Goal: Task Accomplishment & Management: Manage account settings

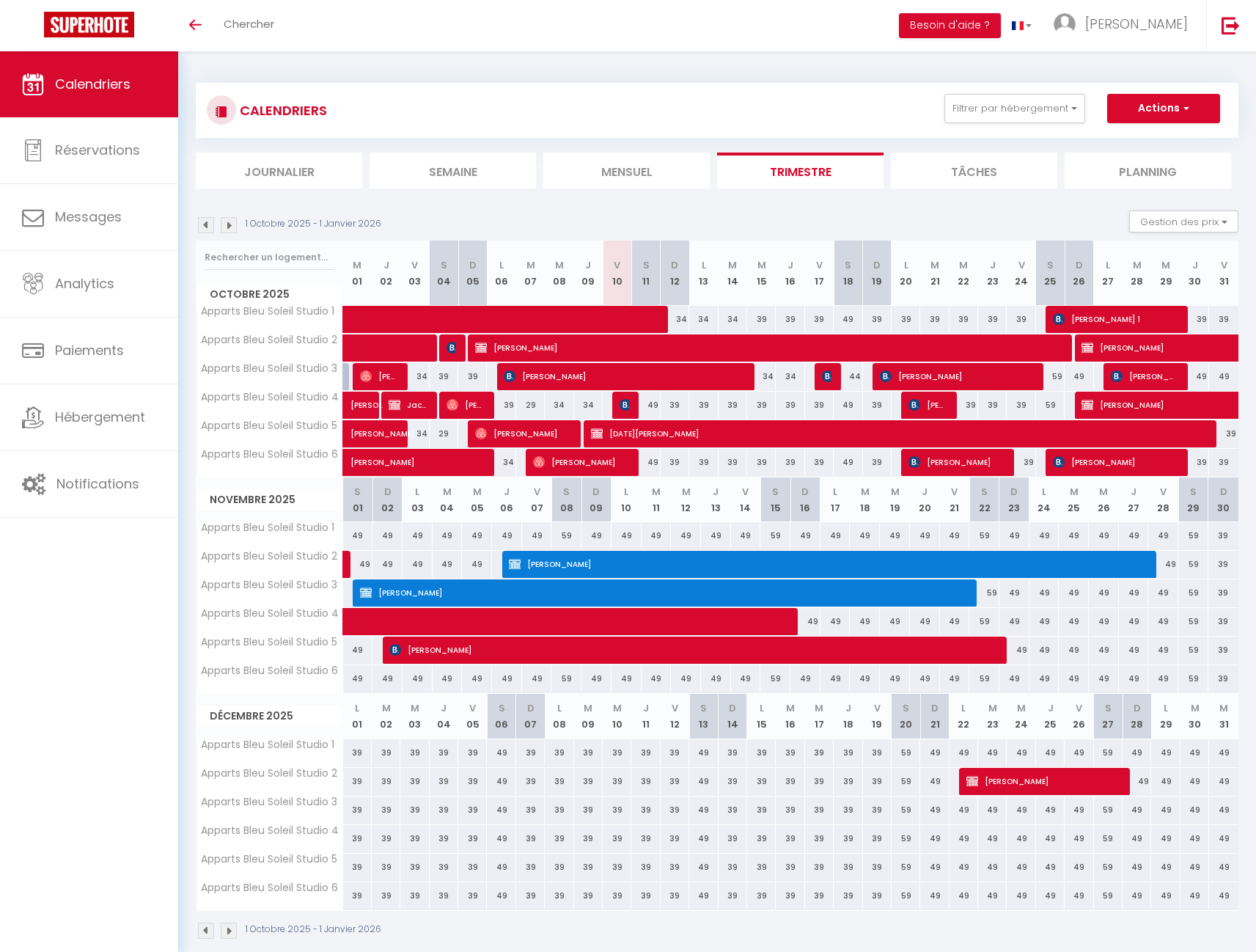
click at [230, 225] on img at bounding box center [229, 226] width 17 height 17
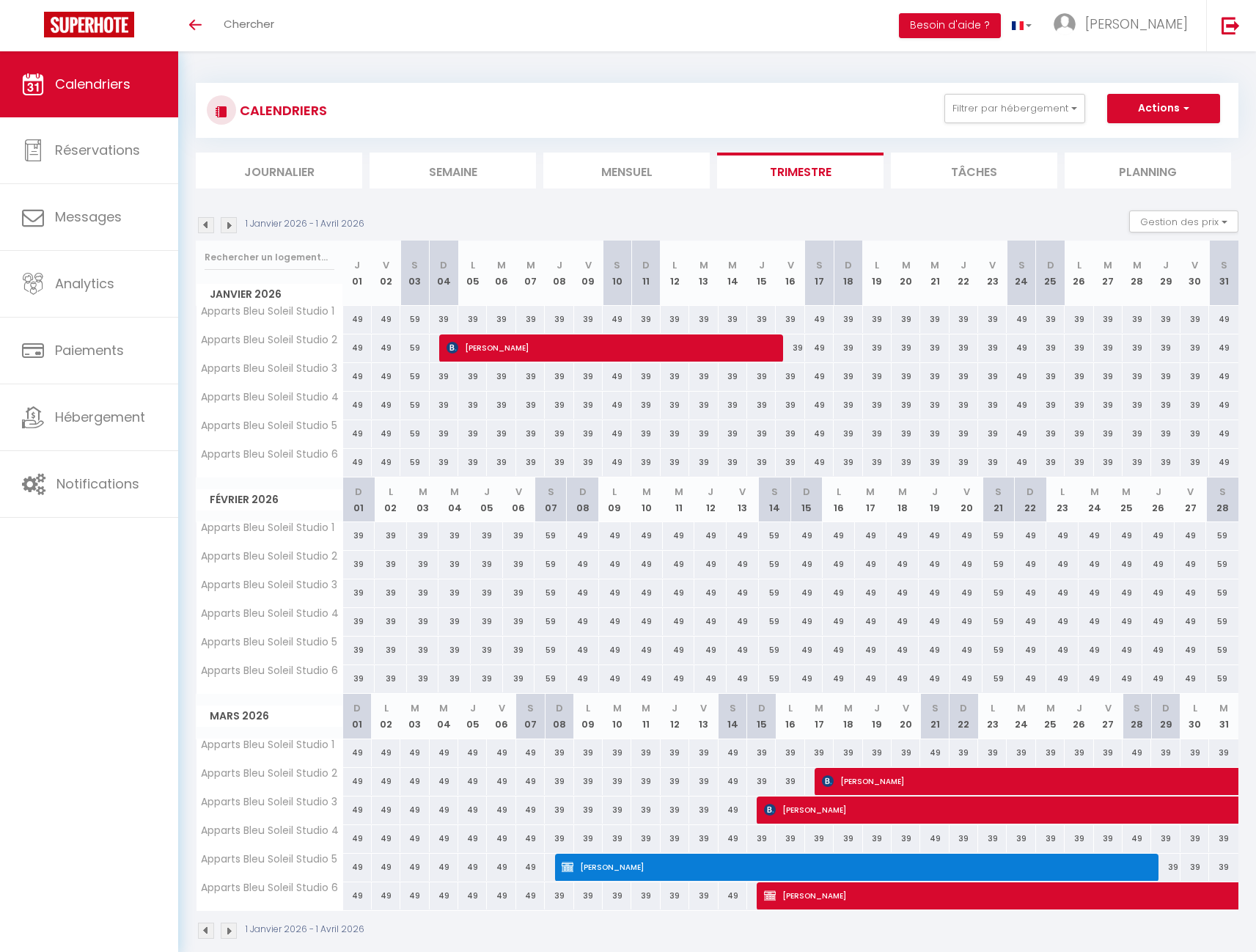
click at [801, 857] on span "[PERSON_NAME]" at bounding box center [853, 867] width 582 height 28
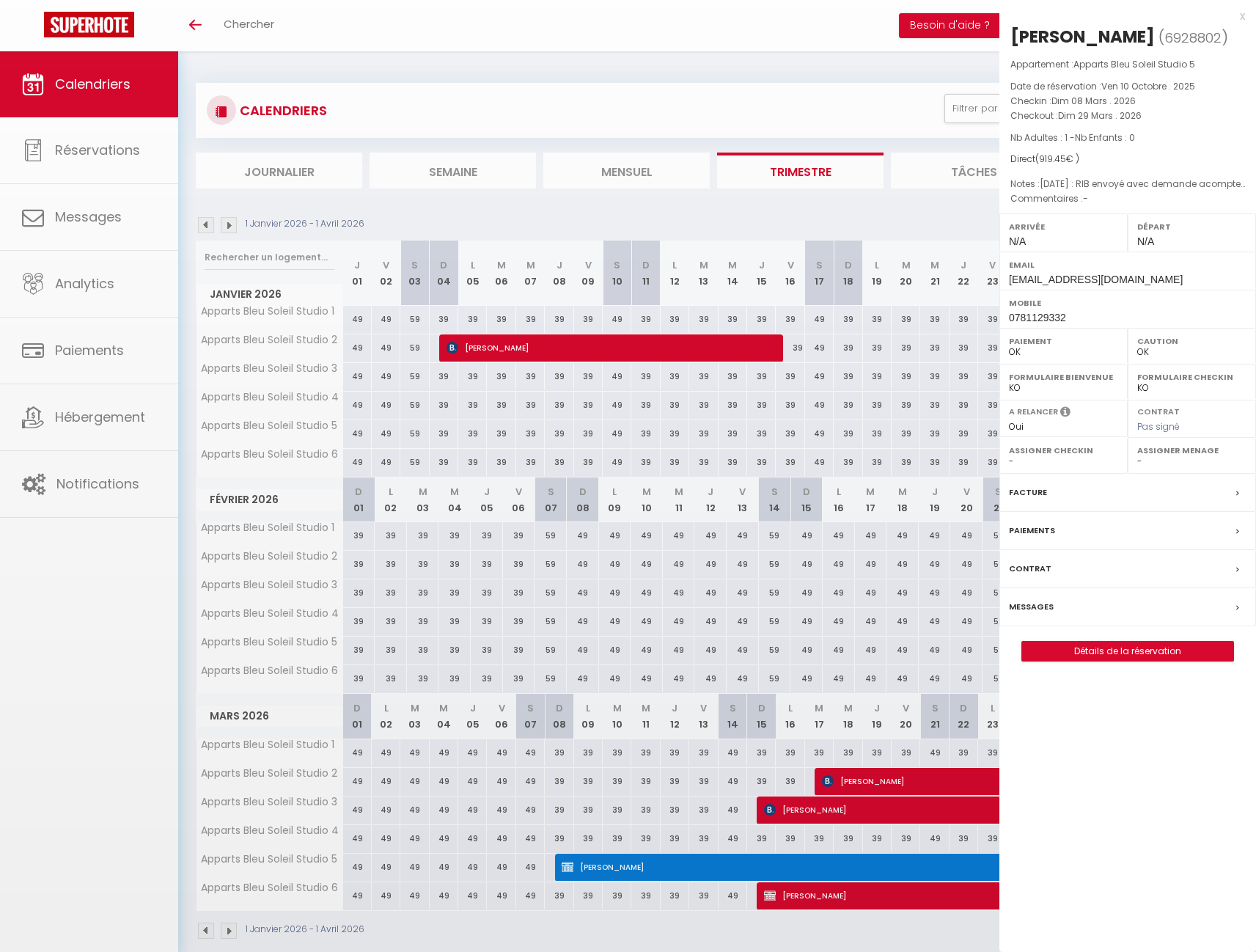
select select "KO"
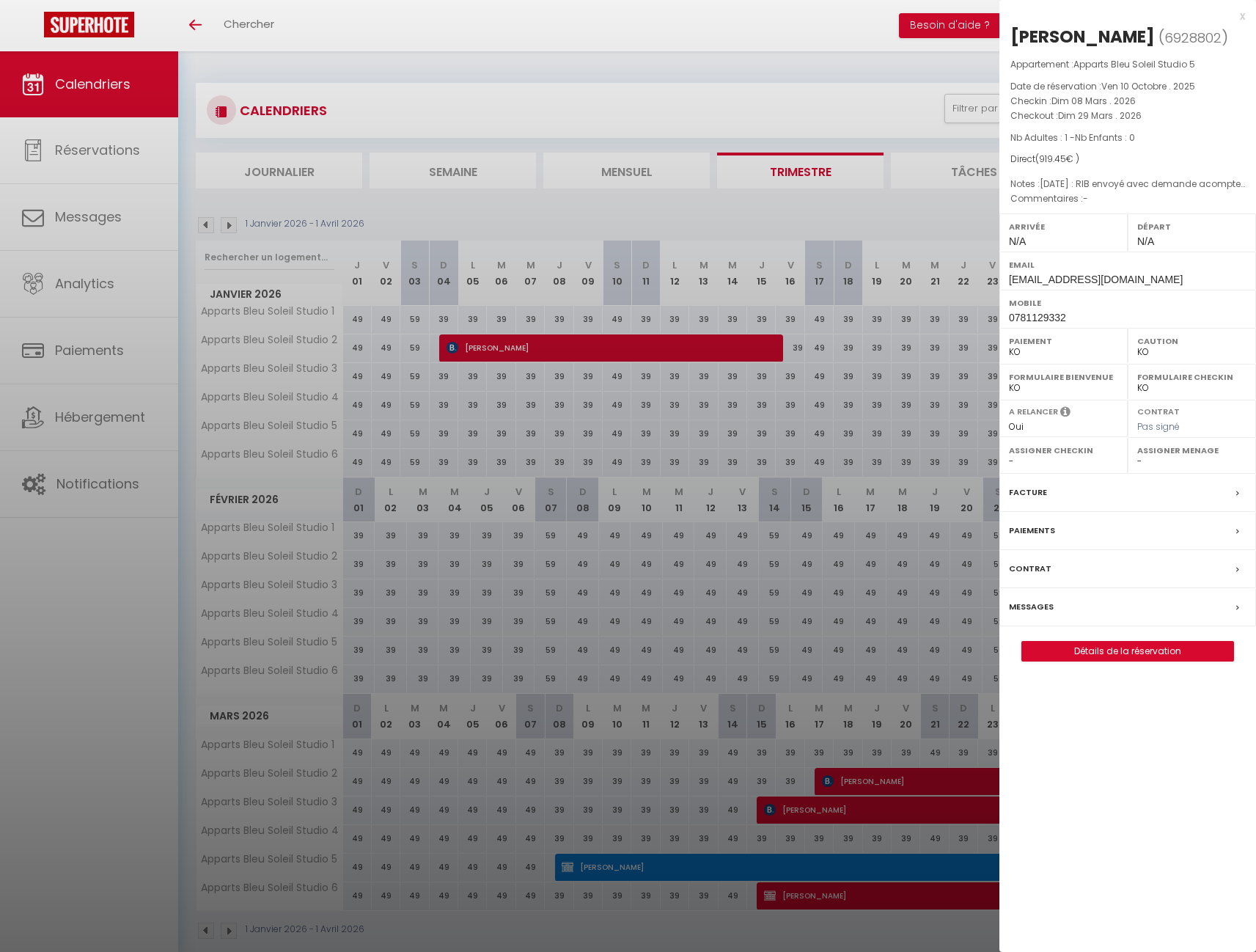
click at [1035, 538] on label "Paiements" at bounding box center [1032, 531] width 46 height 16
select select "0"
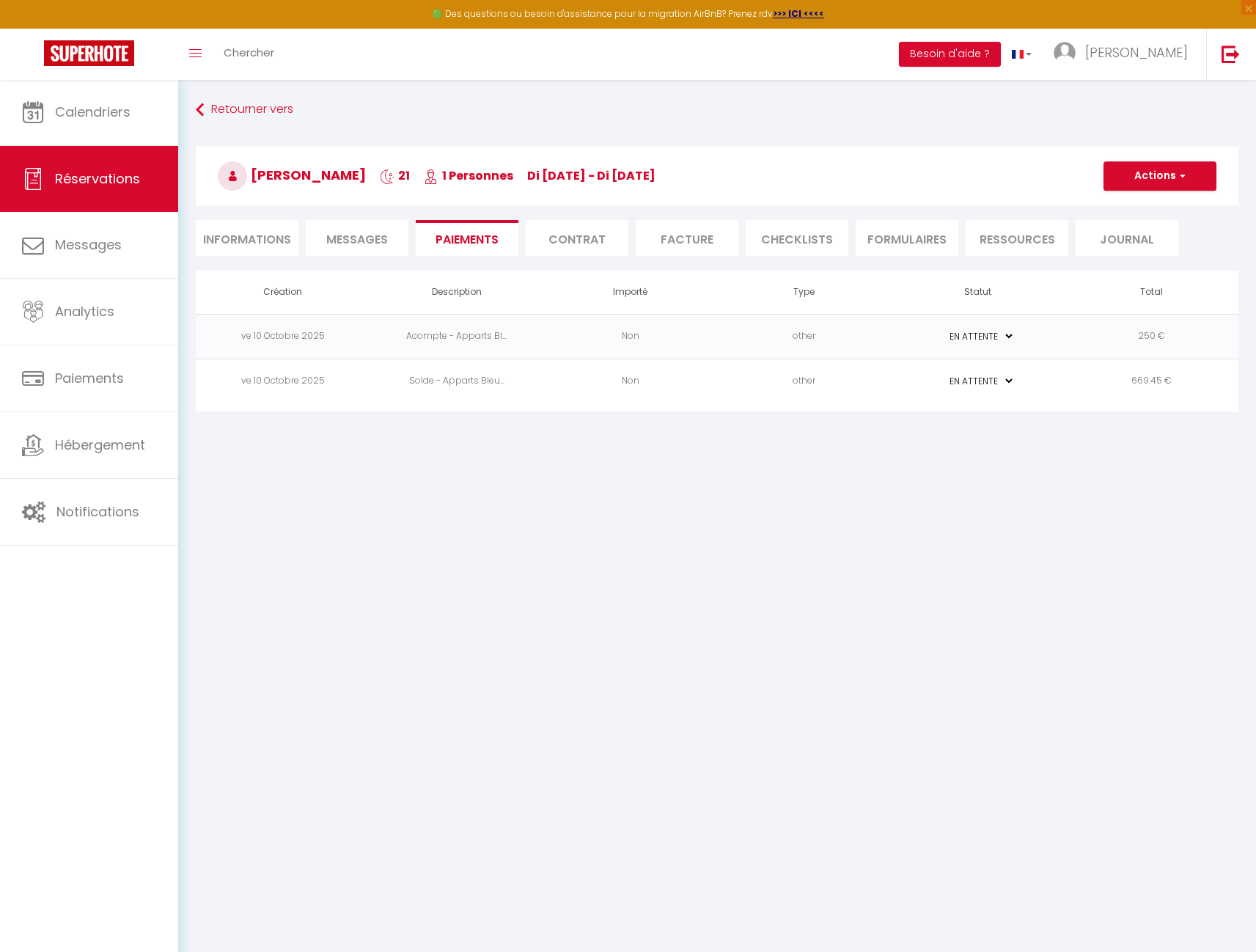
select select "1"
click at [255, 237] on li "Informations" at bounding box center [247, 237] width 102 height 36
select select
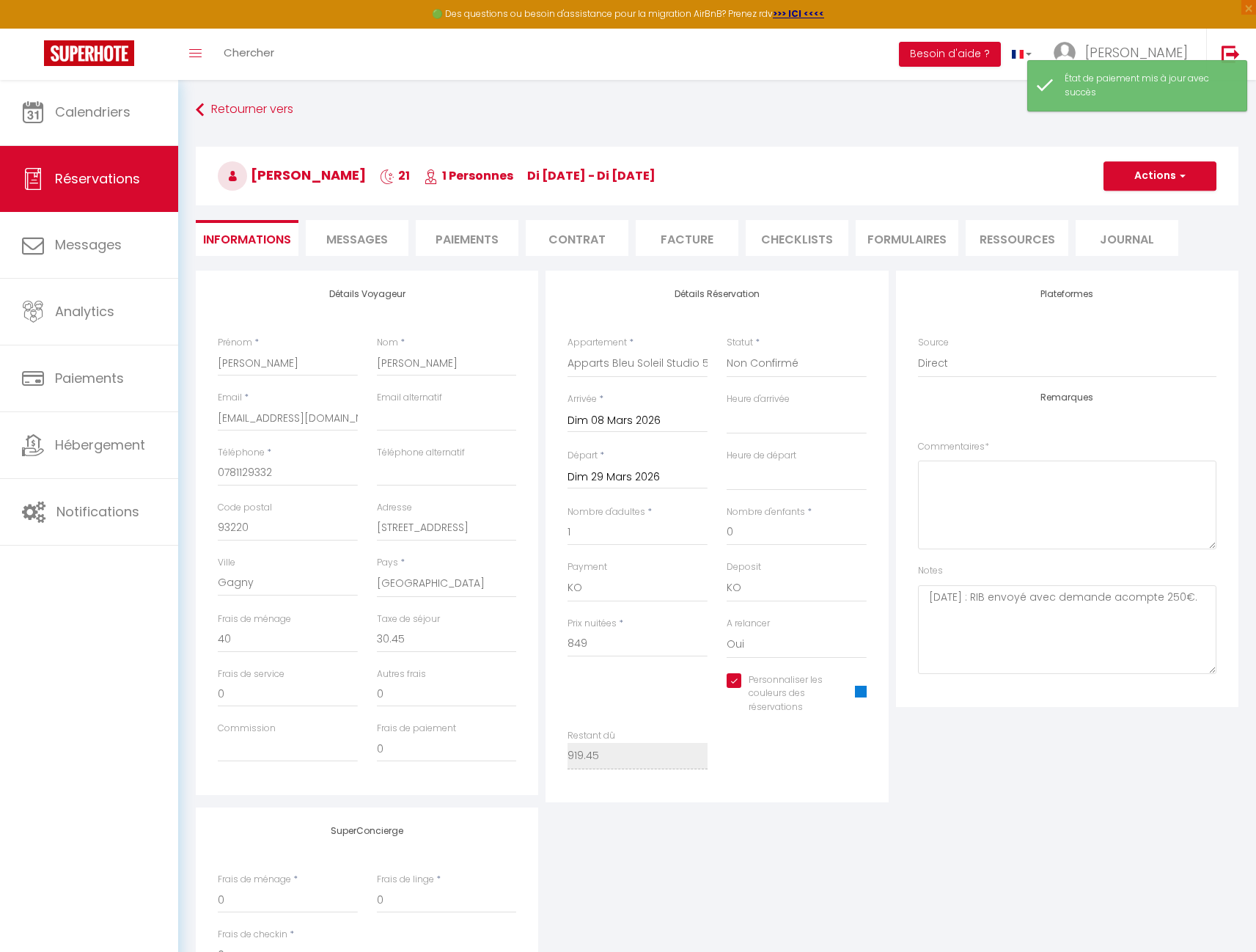
click at [326, 237] on span "Messages" at bounding box center [357, 240] width 62 height 17
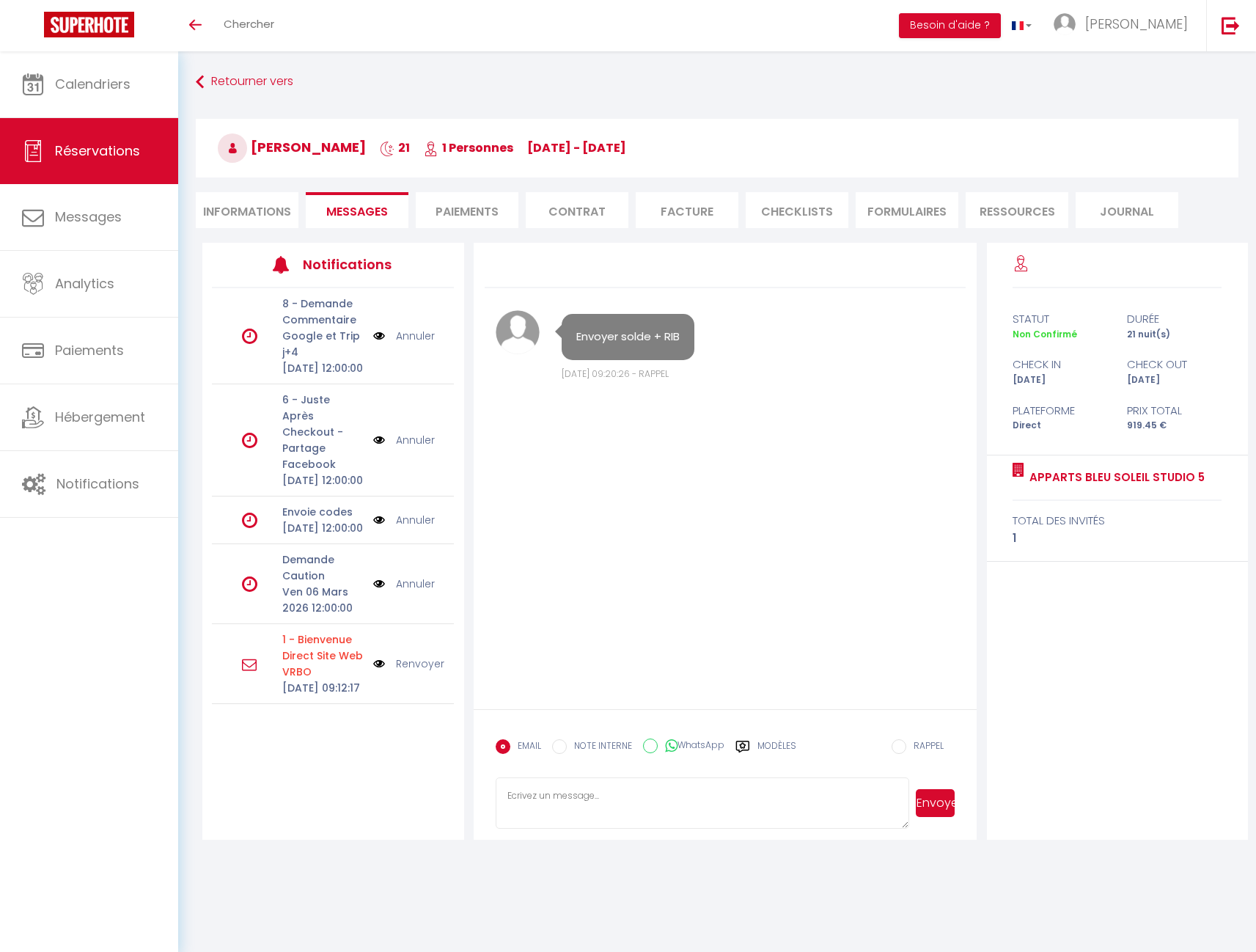
select select "0"
click at [270, 211] on li "Informations" at bounding box center [247, 209] width 102 height 36
select select
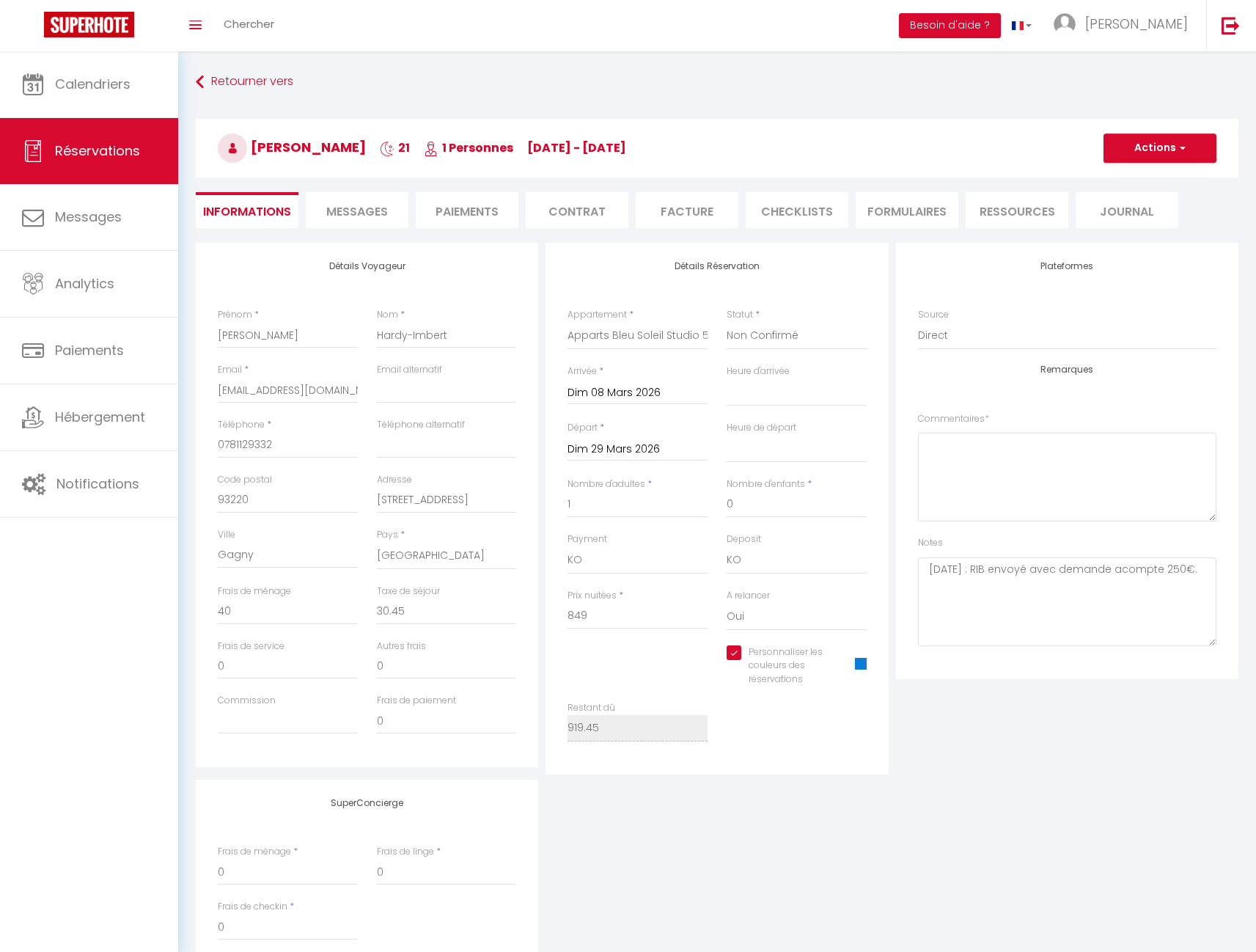
click at [491, 212] on li "Paiements" at bounding box center [467, 209] width 102 height 36
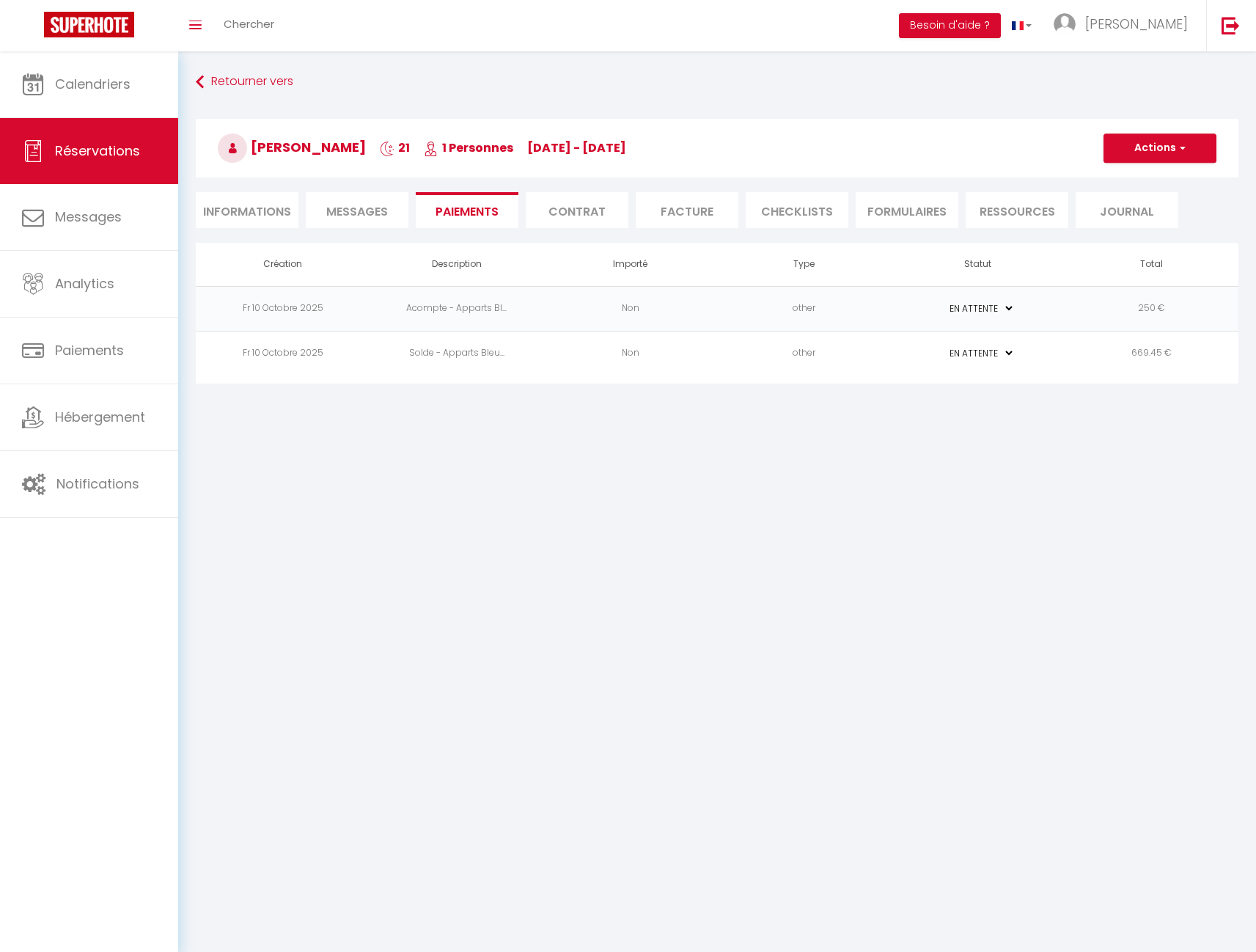
select select "1"
click at [1190, 145] on button "Actions" at bounding box center [1159, 147] width 113 height 29
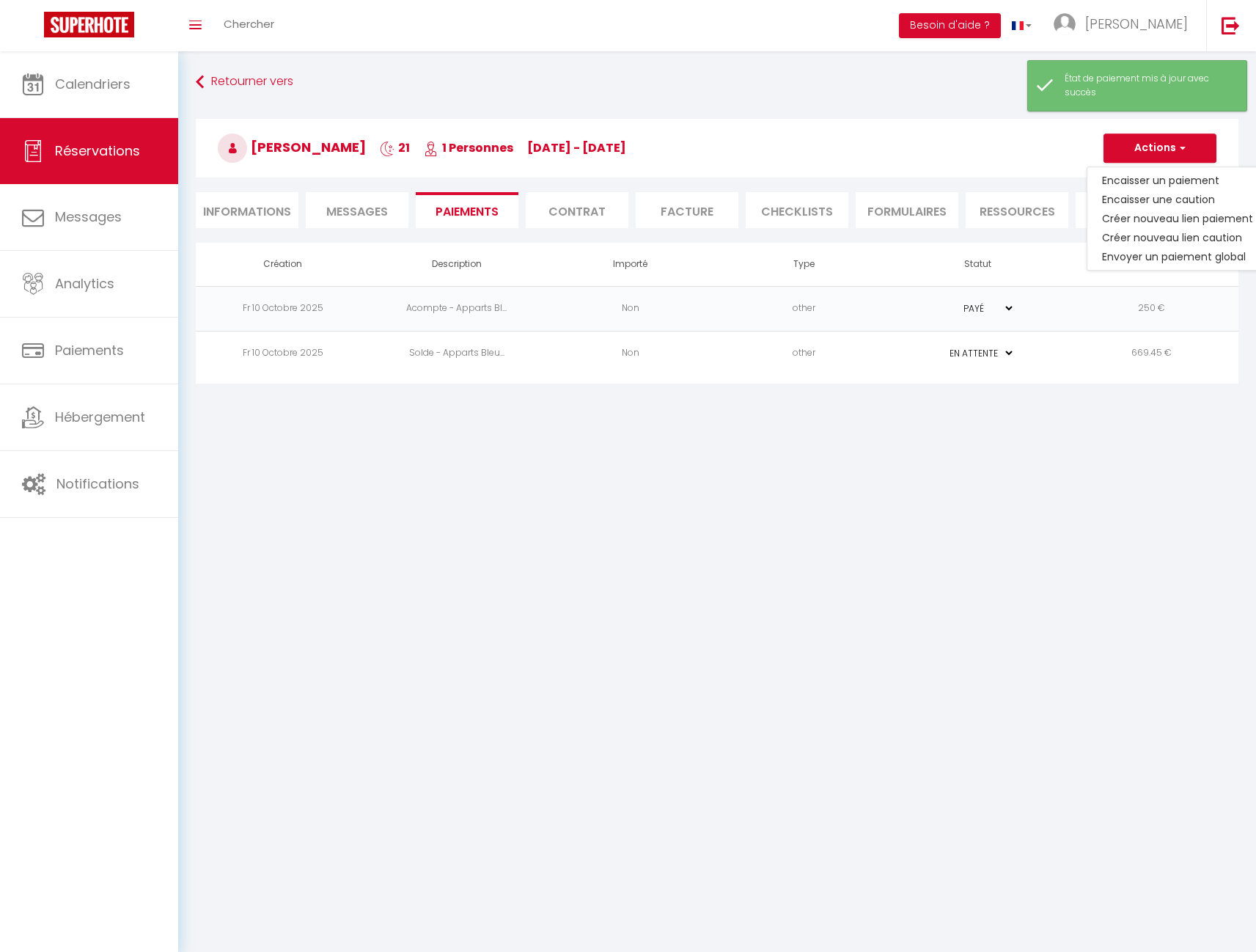
click at [1025, 140] on h3 "[PERSON_NAME] 21 1 Personnes [DATE] - [DATE]" at bounding box center [717, 148] width 1043 height 59
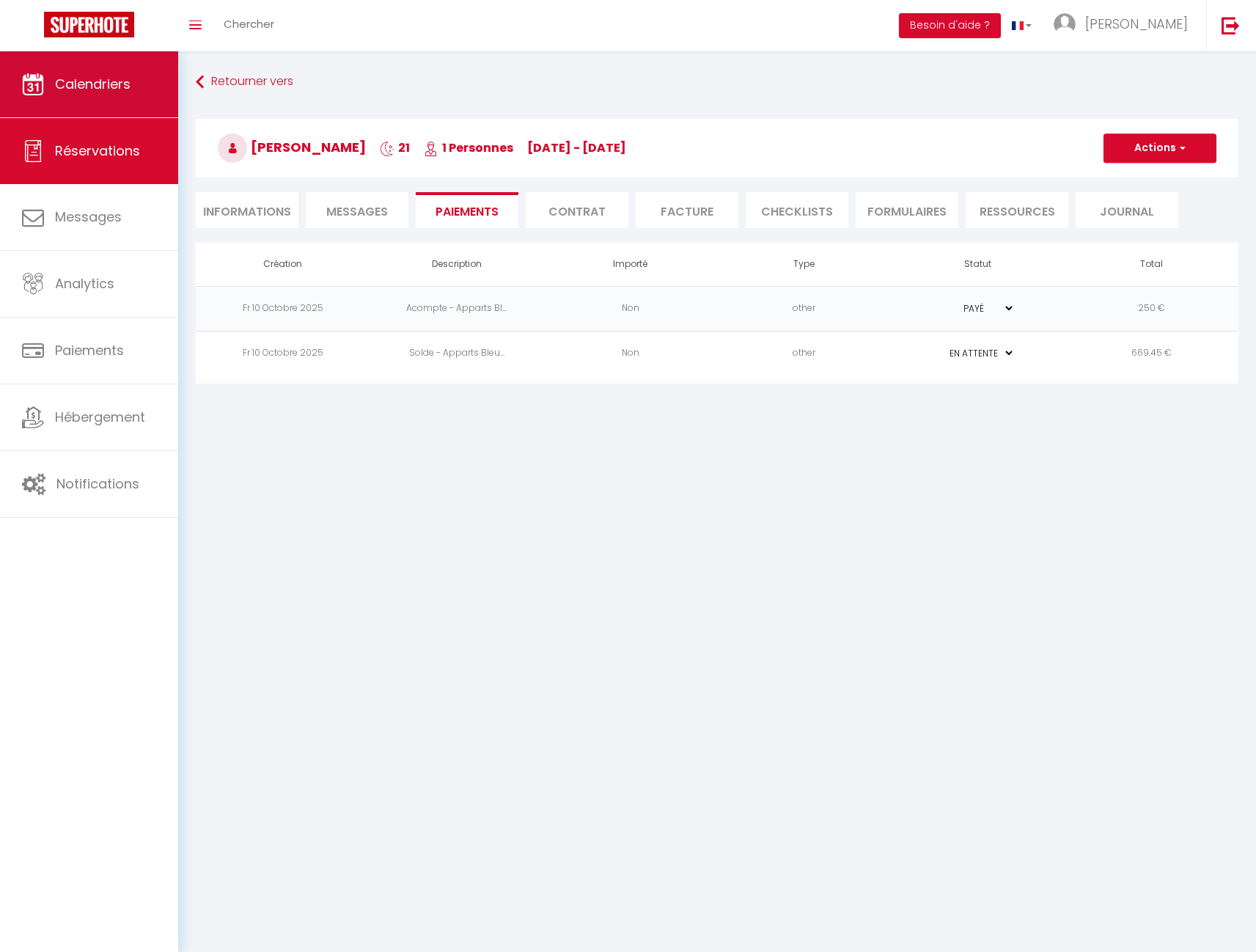
click at [116, 95] on link "Calendriers" at bounding box center [89, 84] width 178 height 66
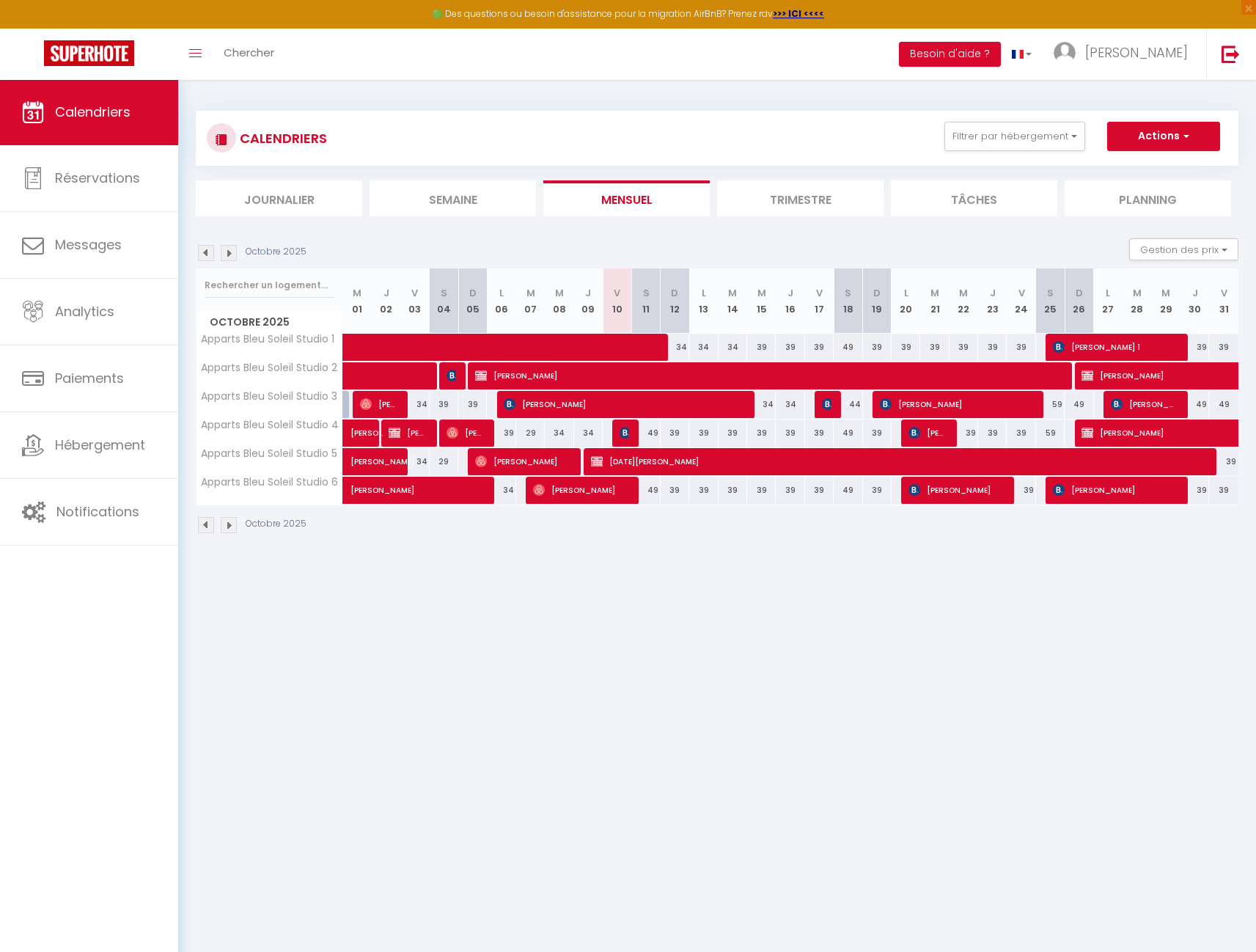
click at [770, 199] on li "Trimestre" at bounding box center [800, 198] width 166 height 36
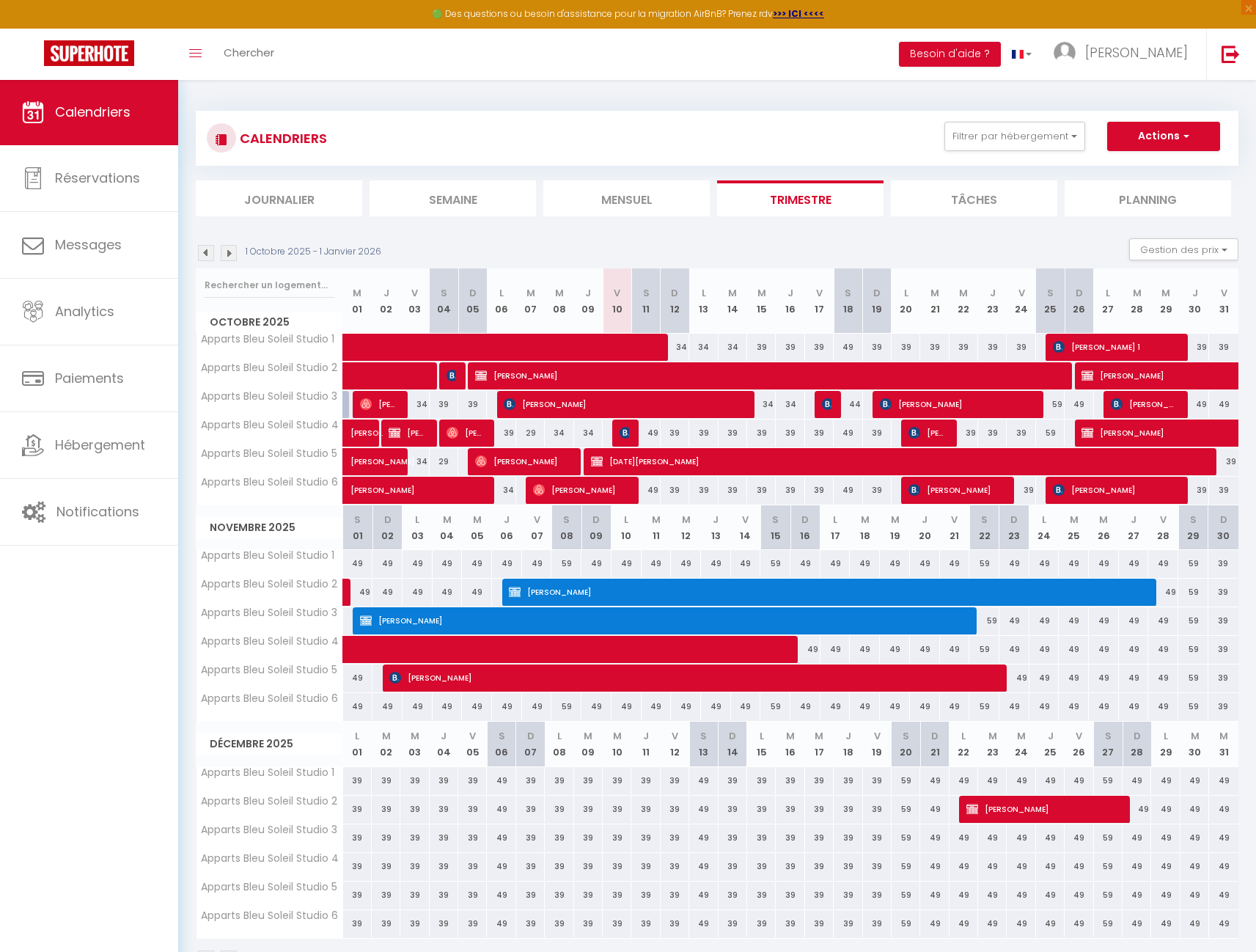
click at [231, 250] on img at bounding box center [229, 253] width 17 height 17
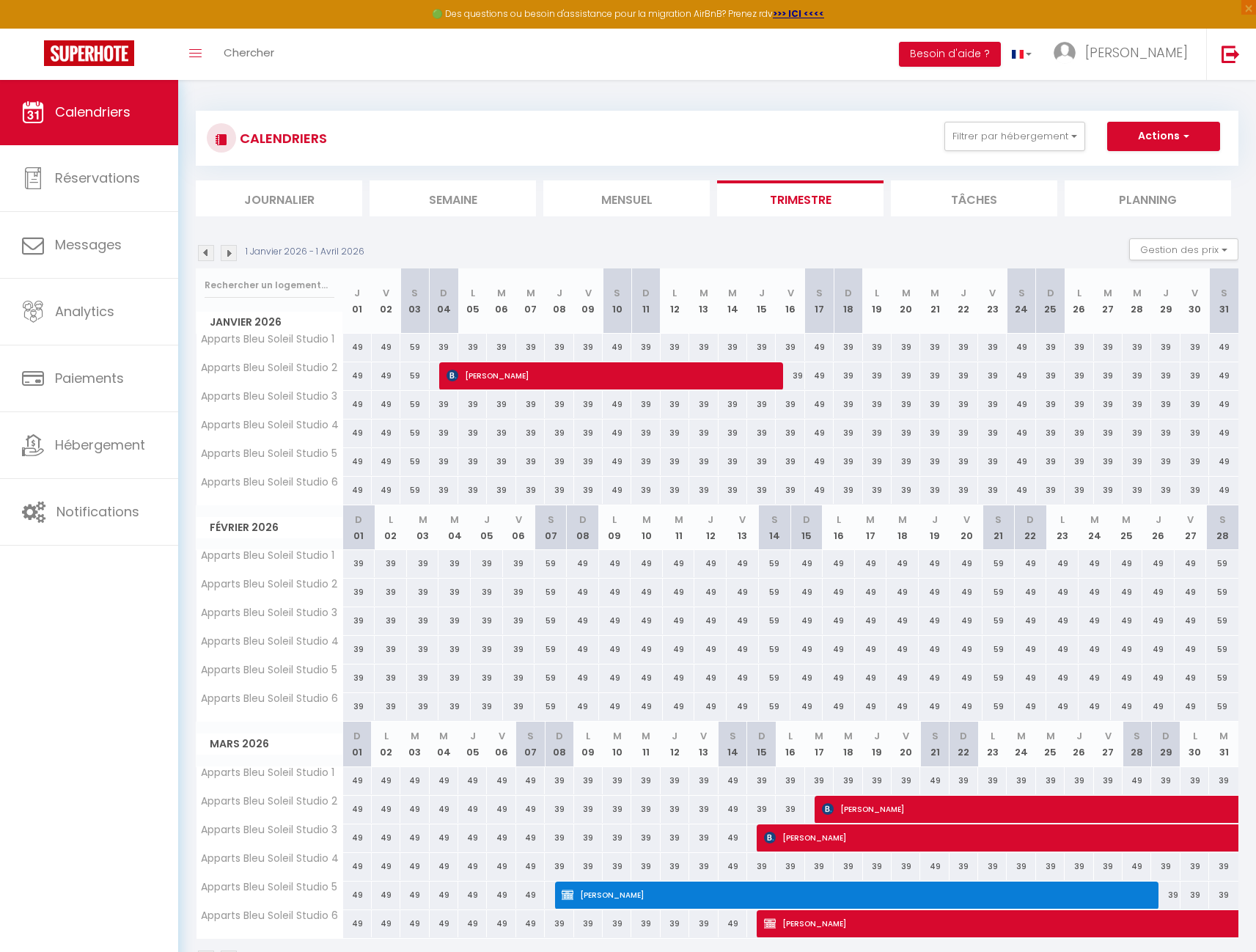
click at [792, 888] on span "[PERSON_NAME]" at bounding box center [853, 895] width 582 height 28
select select "KO"
select select "0"
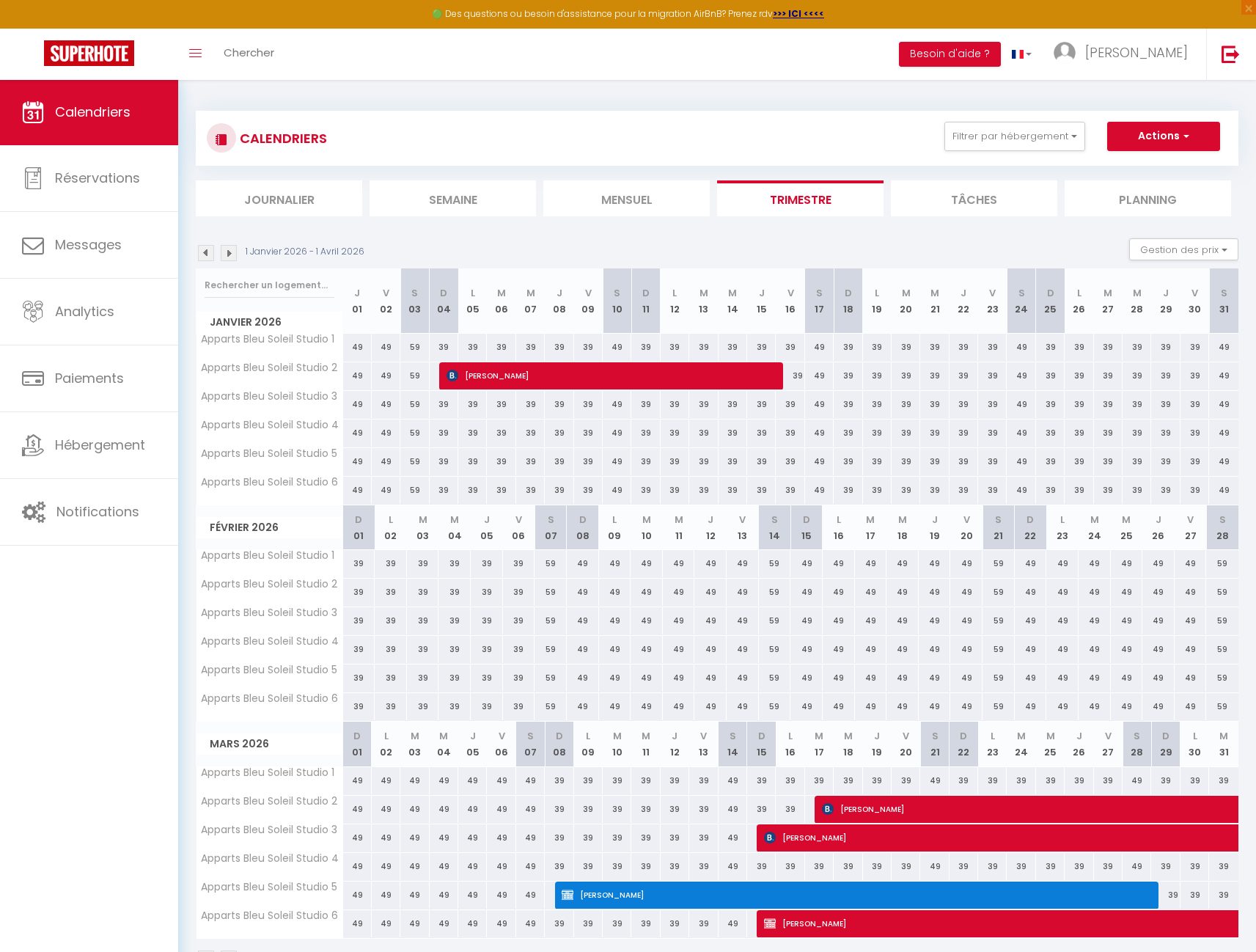
select select "1"
select select
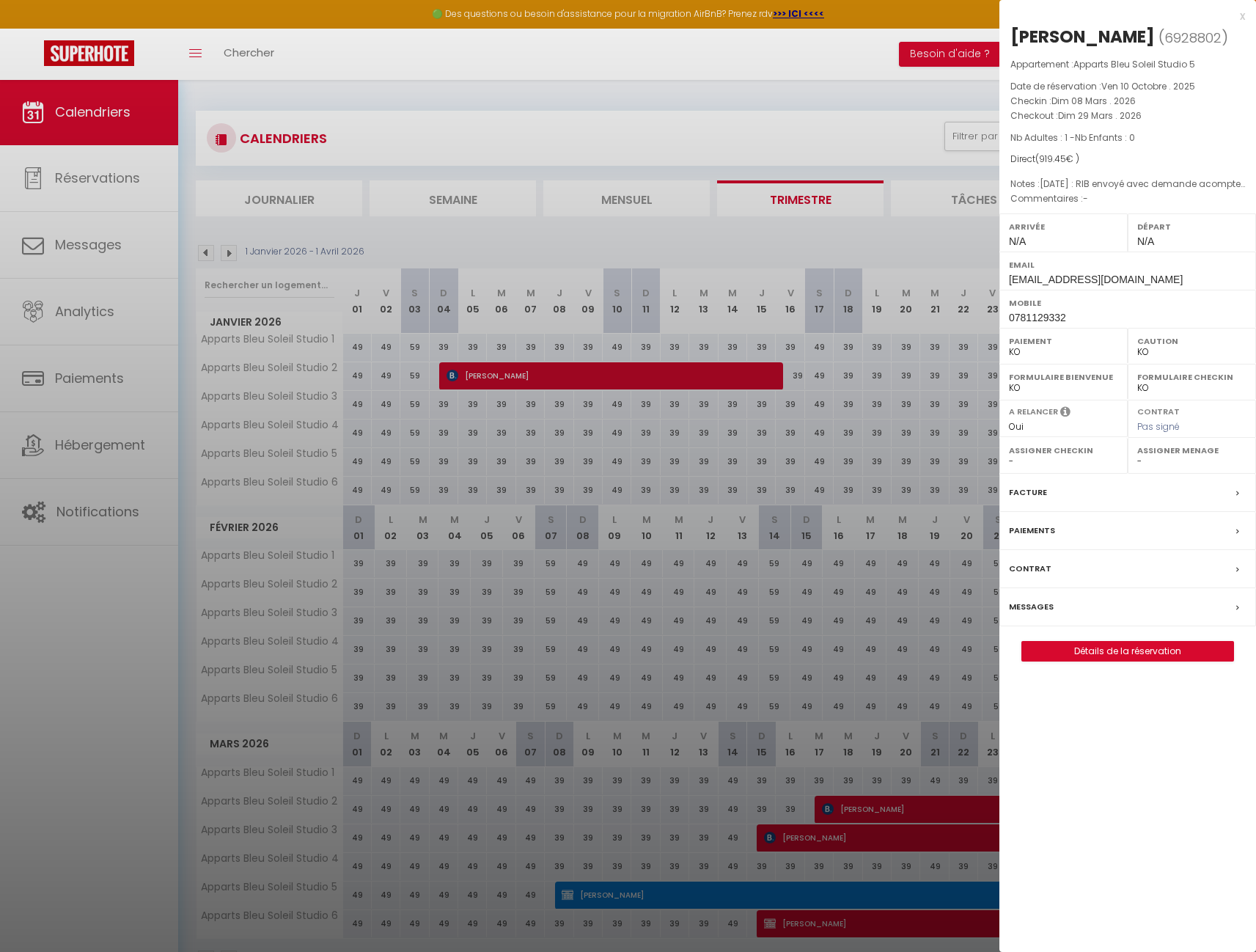
click at [1103, 660] on link "Détails de la réservation" at bounding box center [1128, 650] width 212 height 19
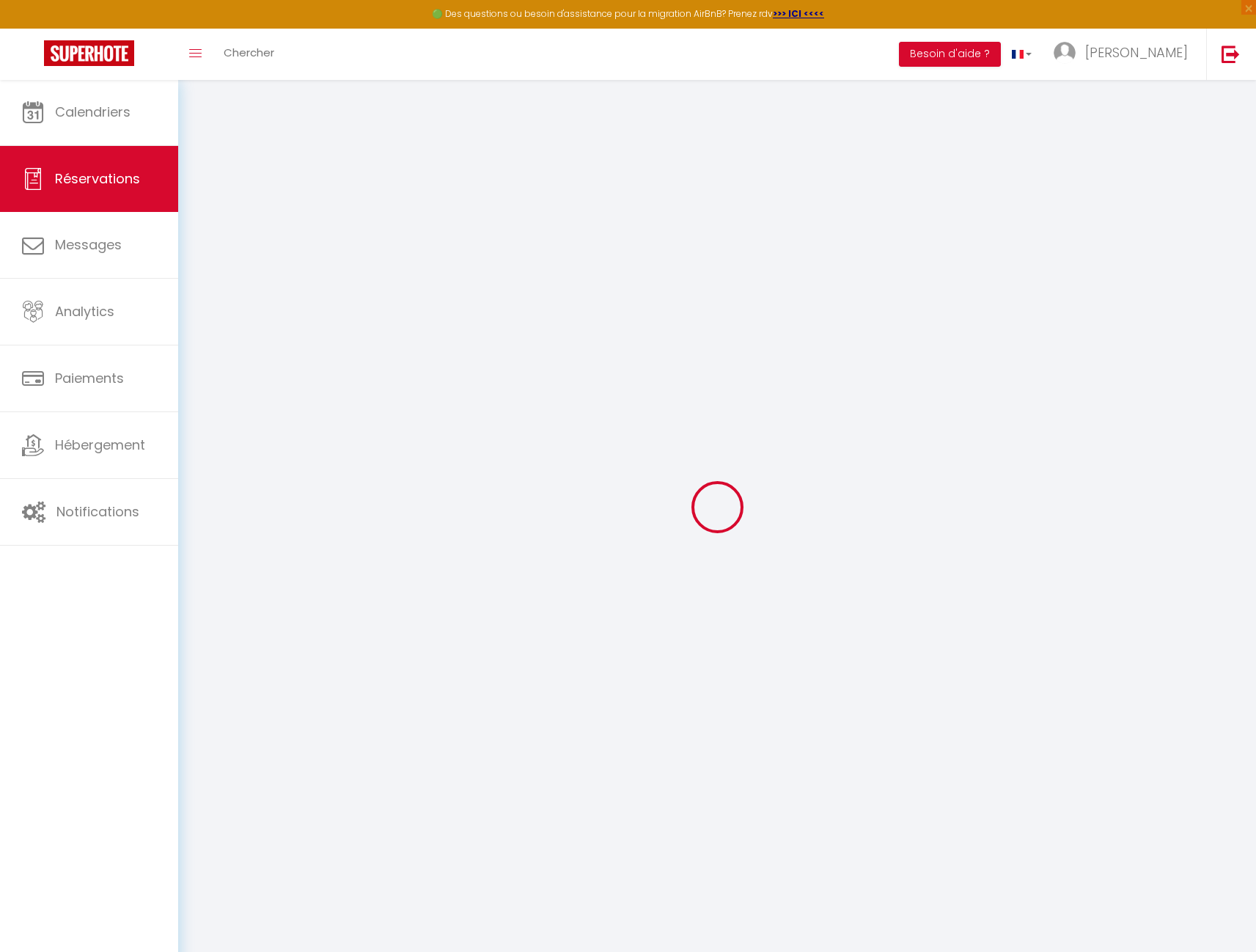
select select
checkbox input "true"
select select
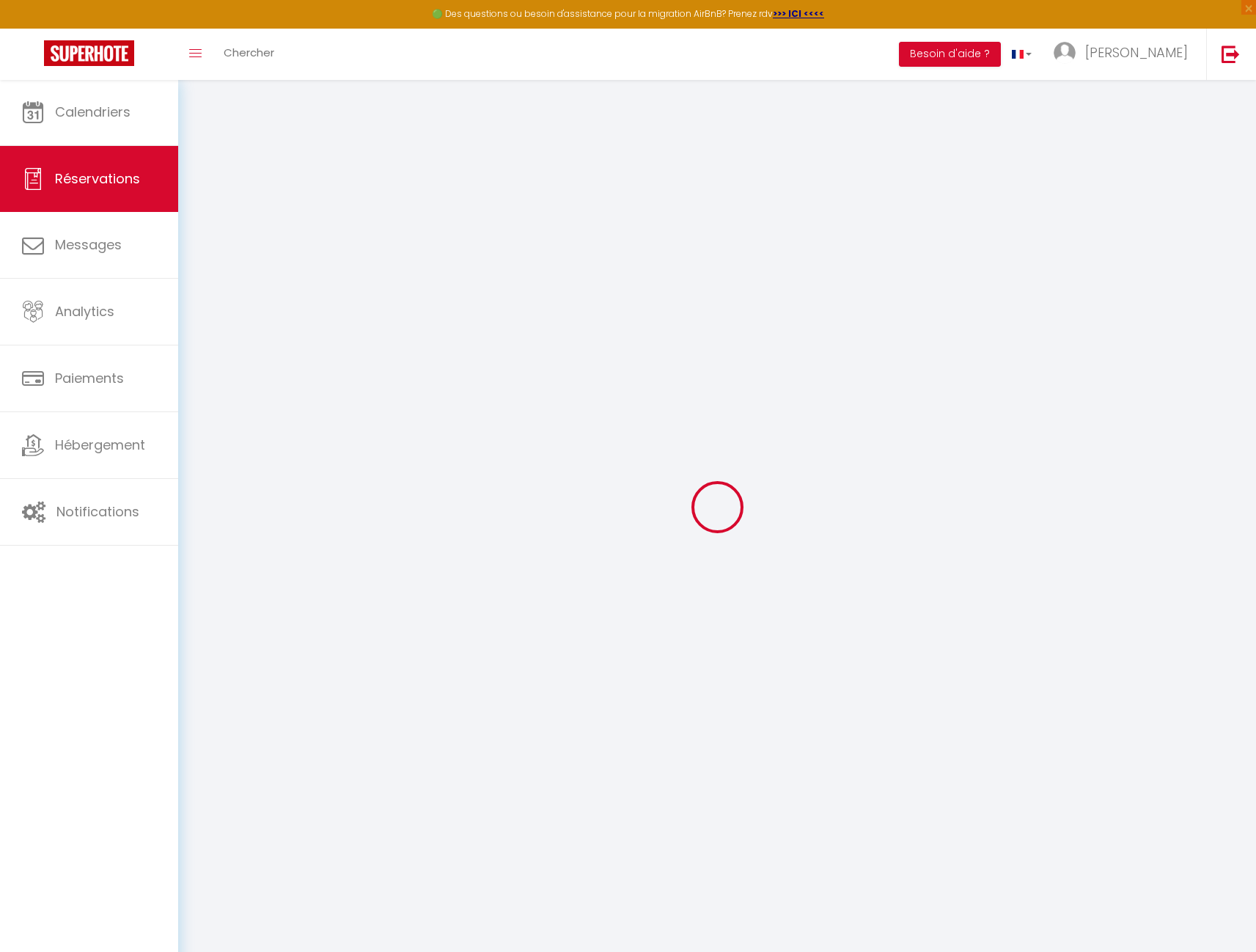
checkbox input "true"
type textarea "[DATE] : RIB envoyé avec demande acompte 250€."
type input "40"
type input "30.45"
select select
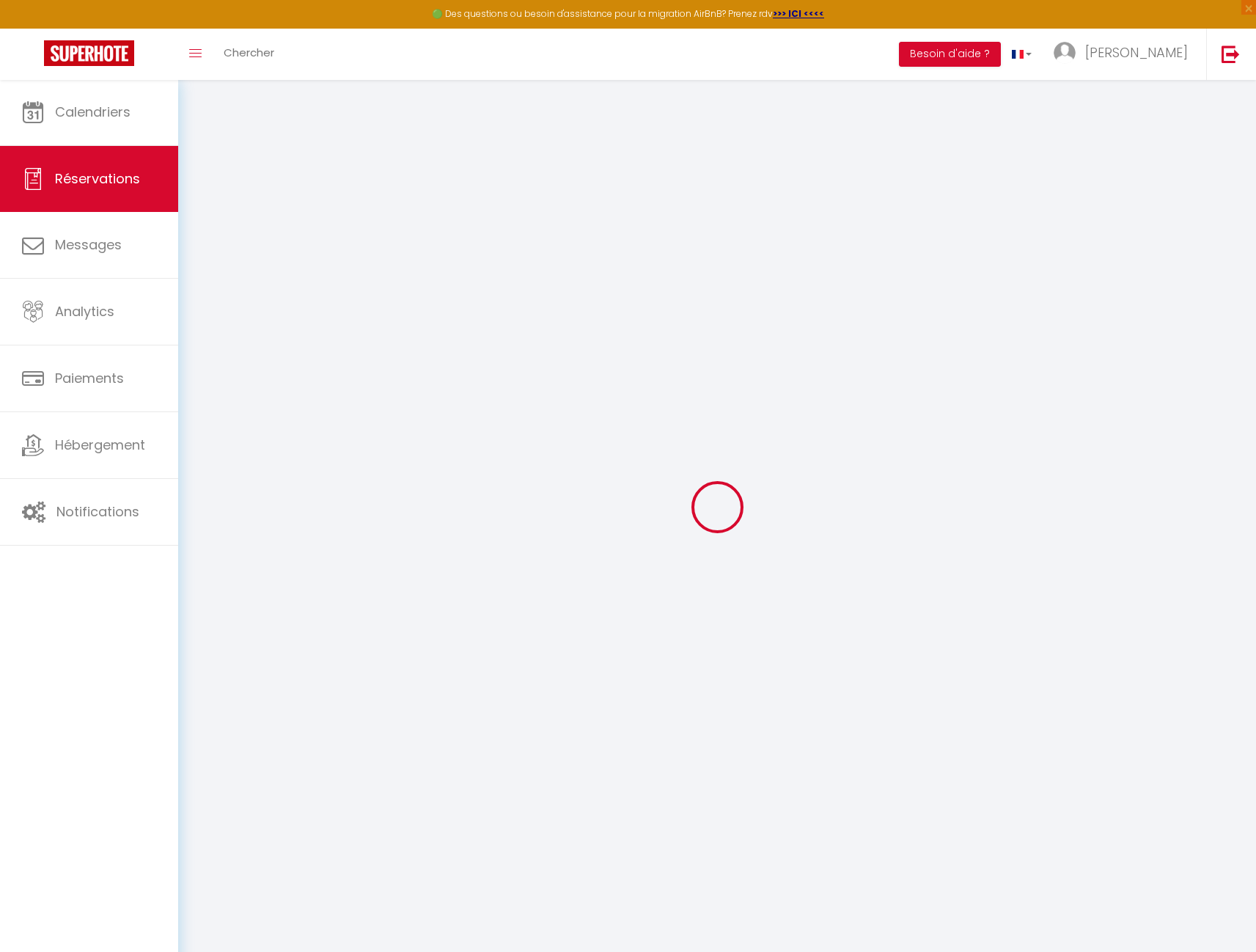
select select
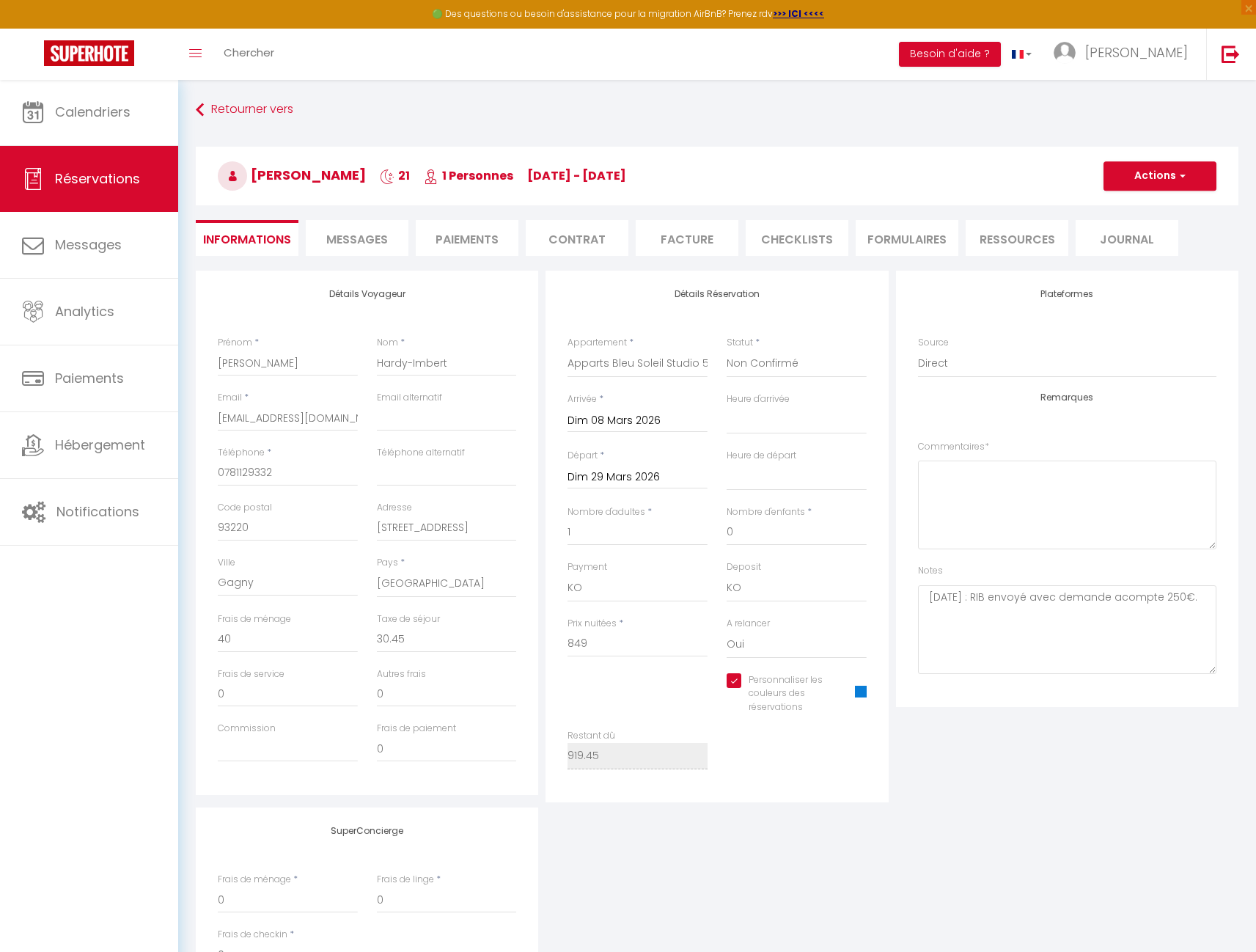
checkbox input "true"
select select
click at [475, 243] on li "Paiements" at bounding box center [467, 237] width 102 height 36
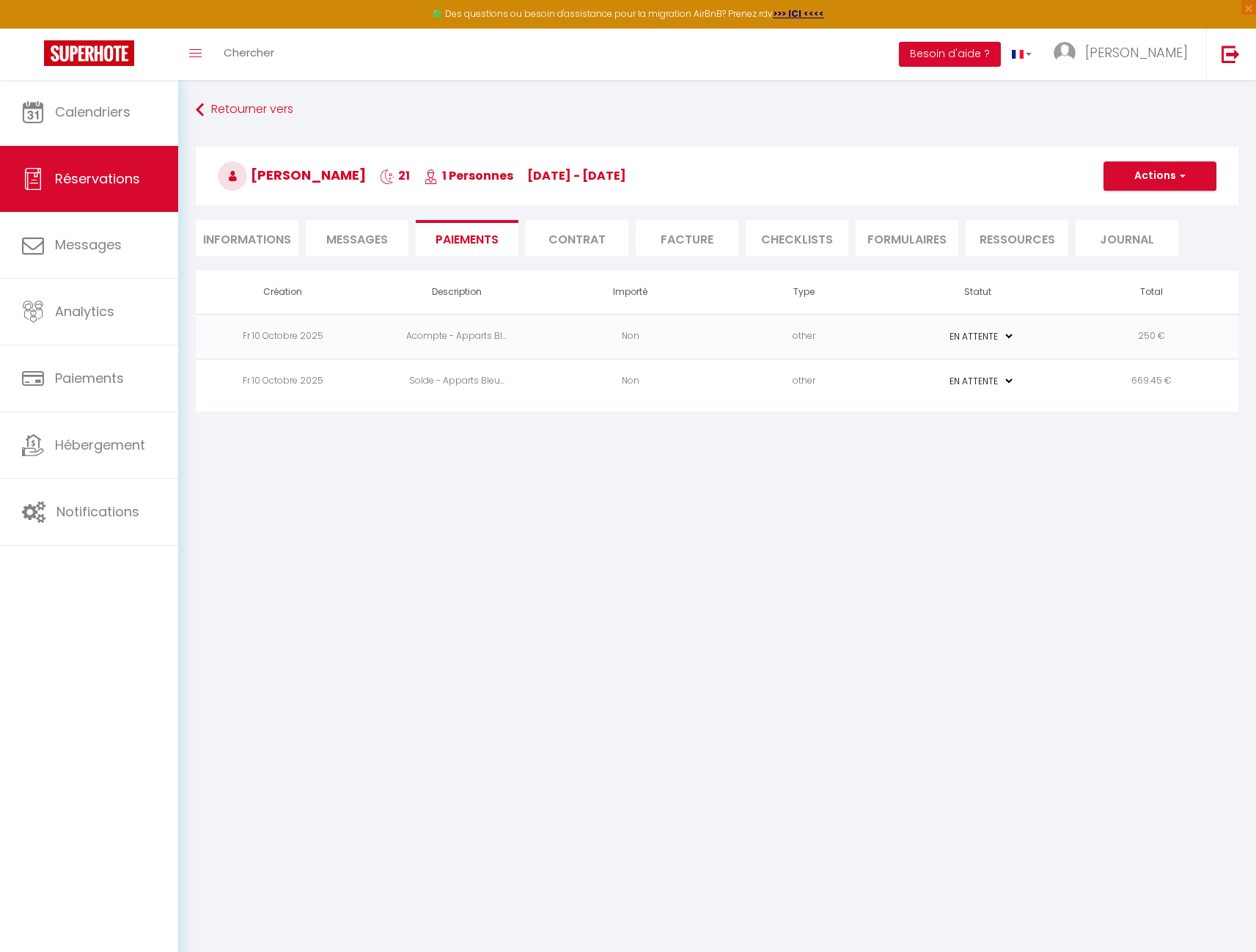
click at [378, 244] on span "Messages" at bounding box center [357, 240] width 62 height 17
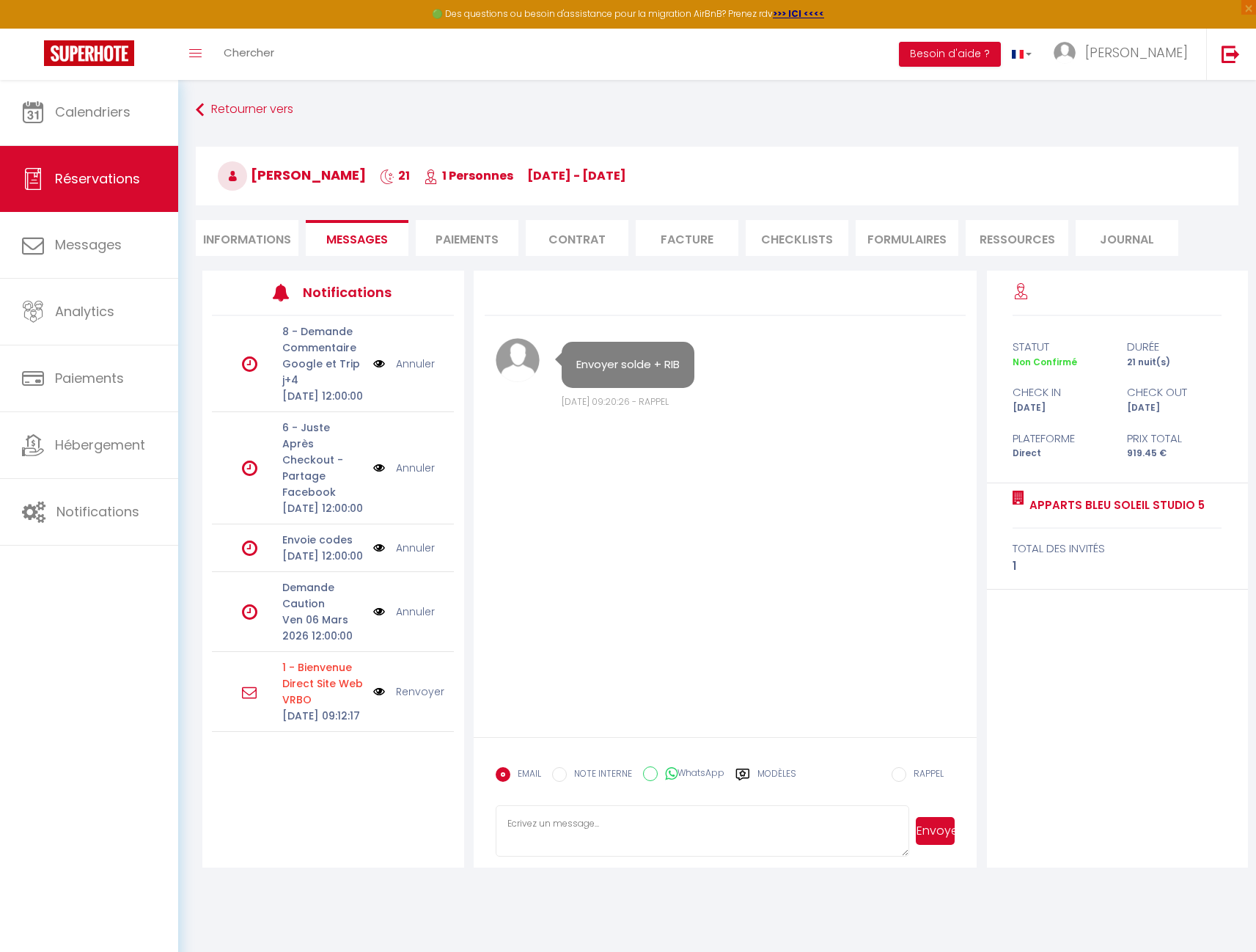
click at [417, 700] on link "Renvoyer" at bounding box center [420, 692] width 49 height 17
click at [235, 240] on li "Informations" at bounding box center [247, 237] width 102 height 36
select select
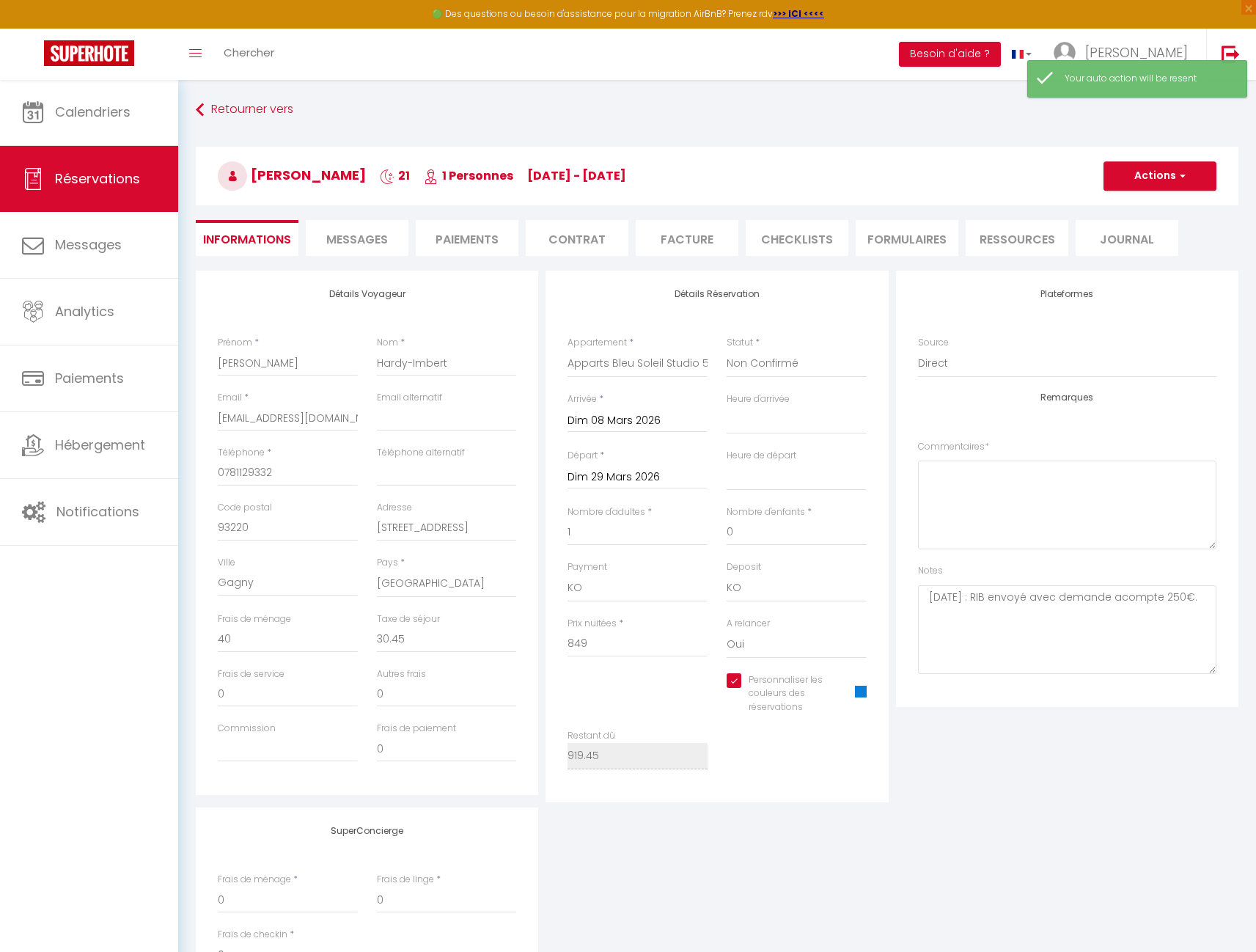
select select
checkbox input "true"
select select "12"
select select
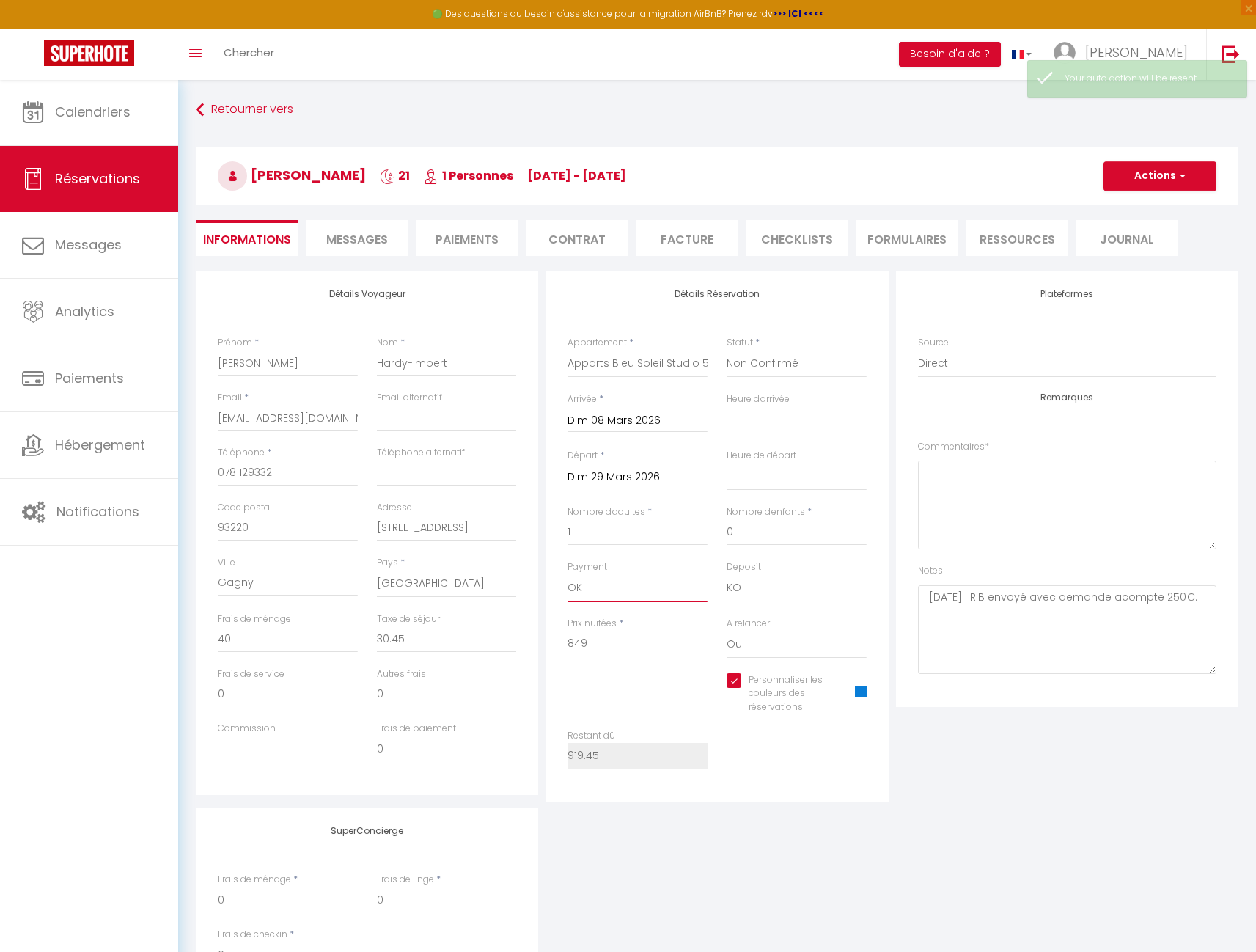
select select
checkbox input "true"
click at [1178, 179] on span "button" at bounding box center [1180, 176] width 9 height 13
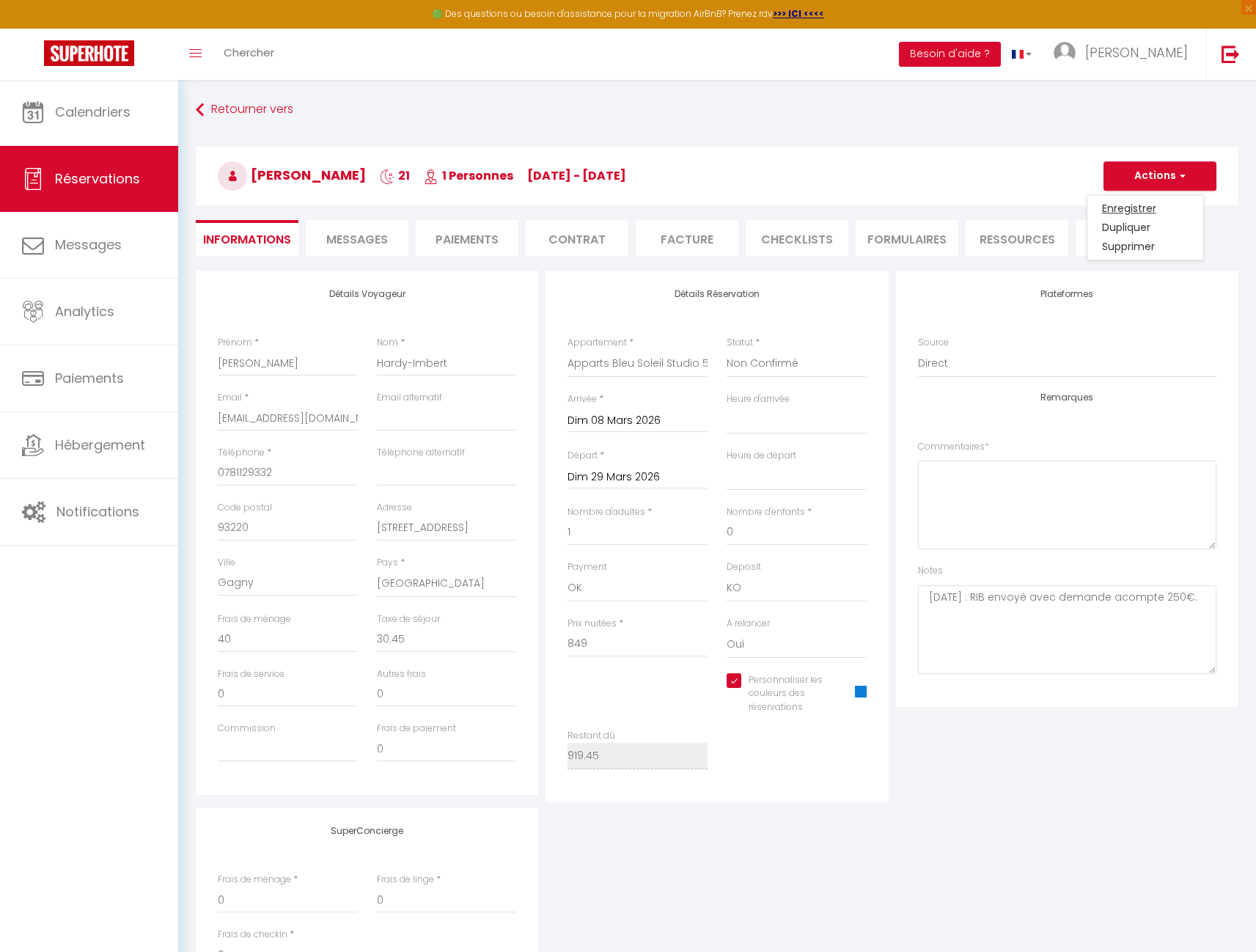
click at [1126, 206] on link "Enregistrer" at bounding box center [1145, 207] width 116 height 19
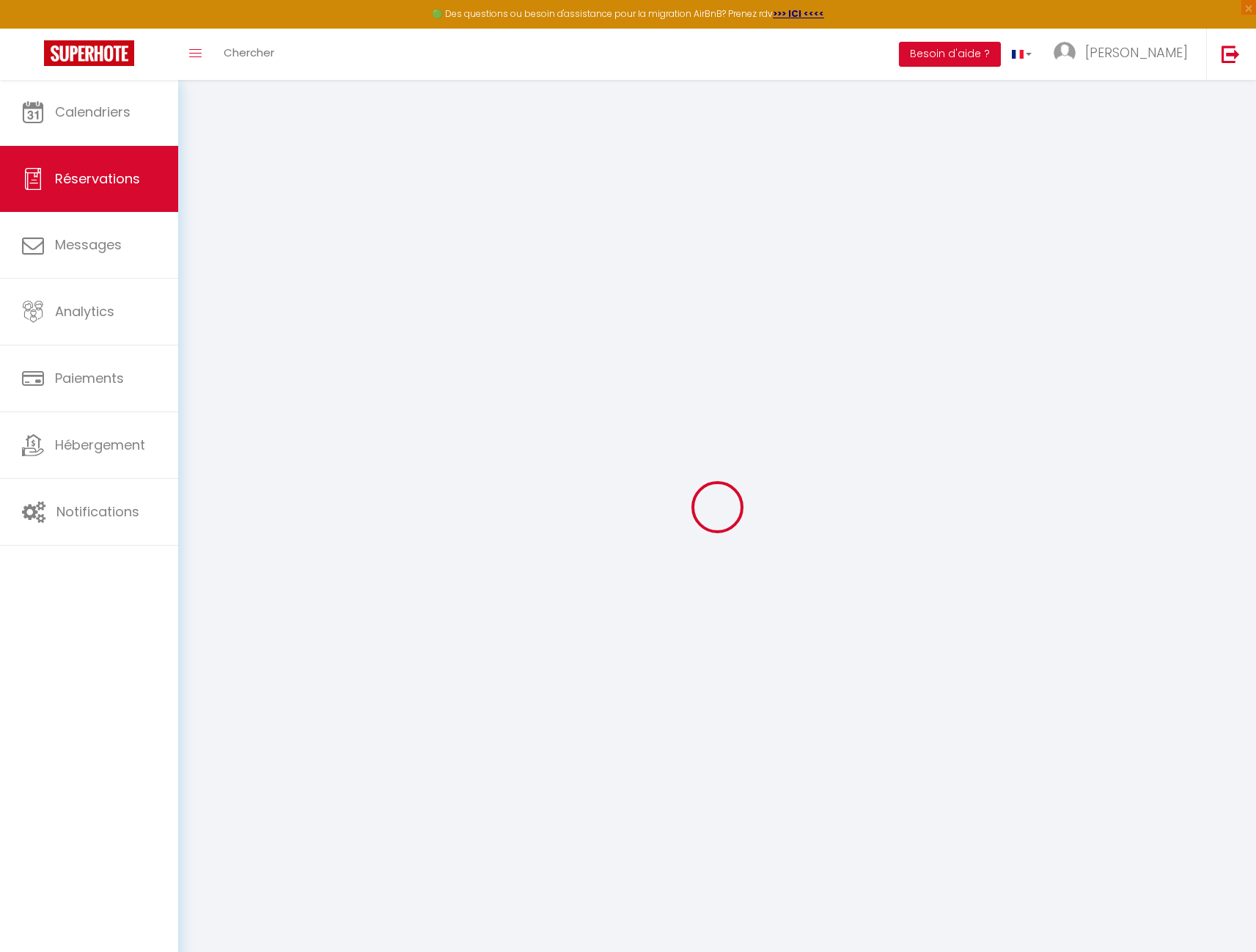
select select "not_cancelled"
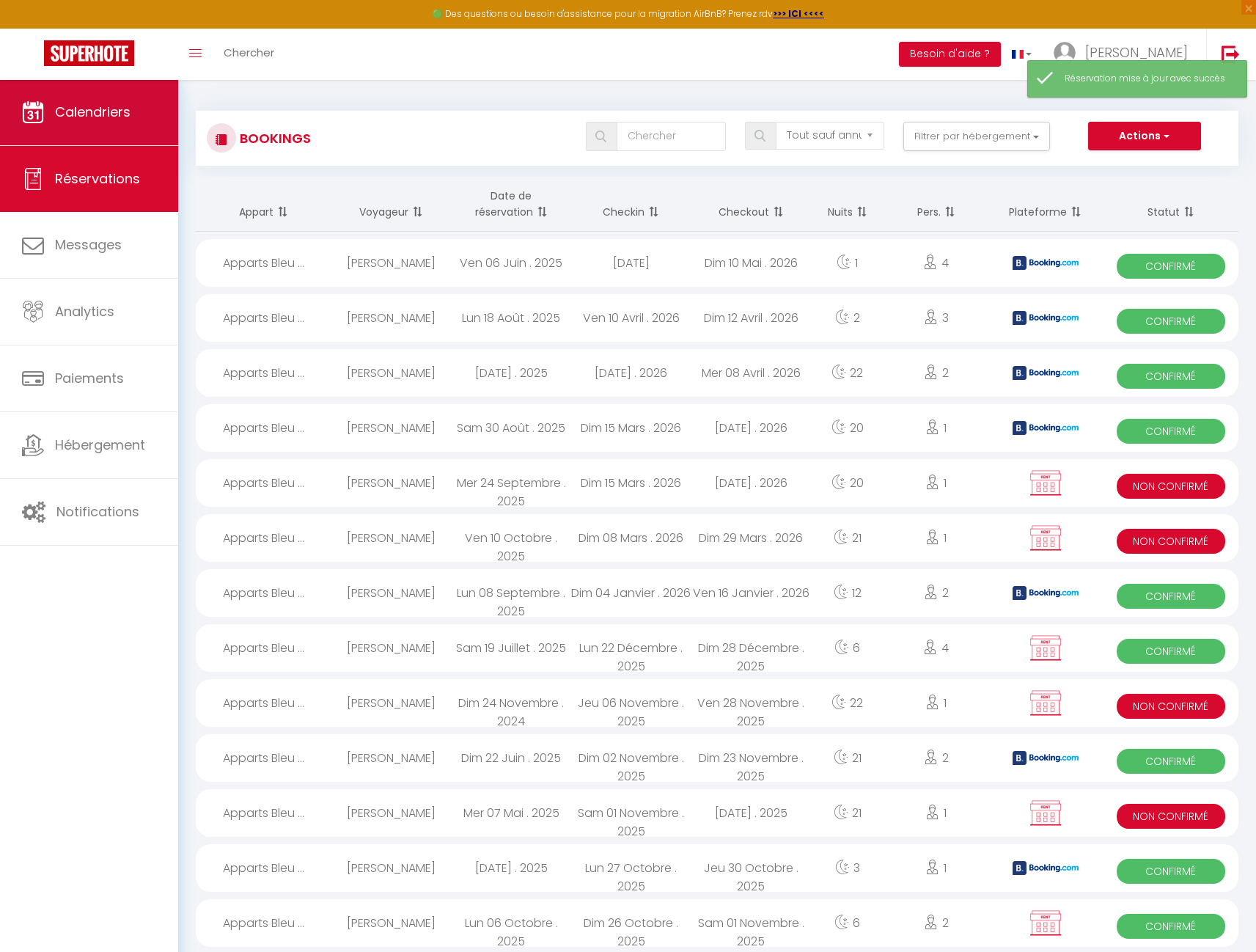
click at [101, 103] on span "Calendriers" at bounding box center [93, 112] width 75 height 18
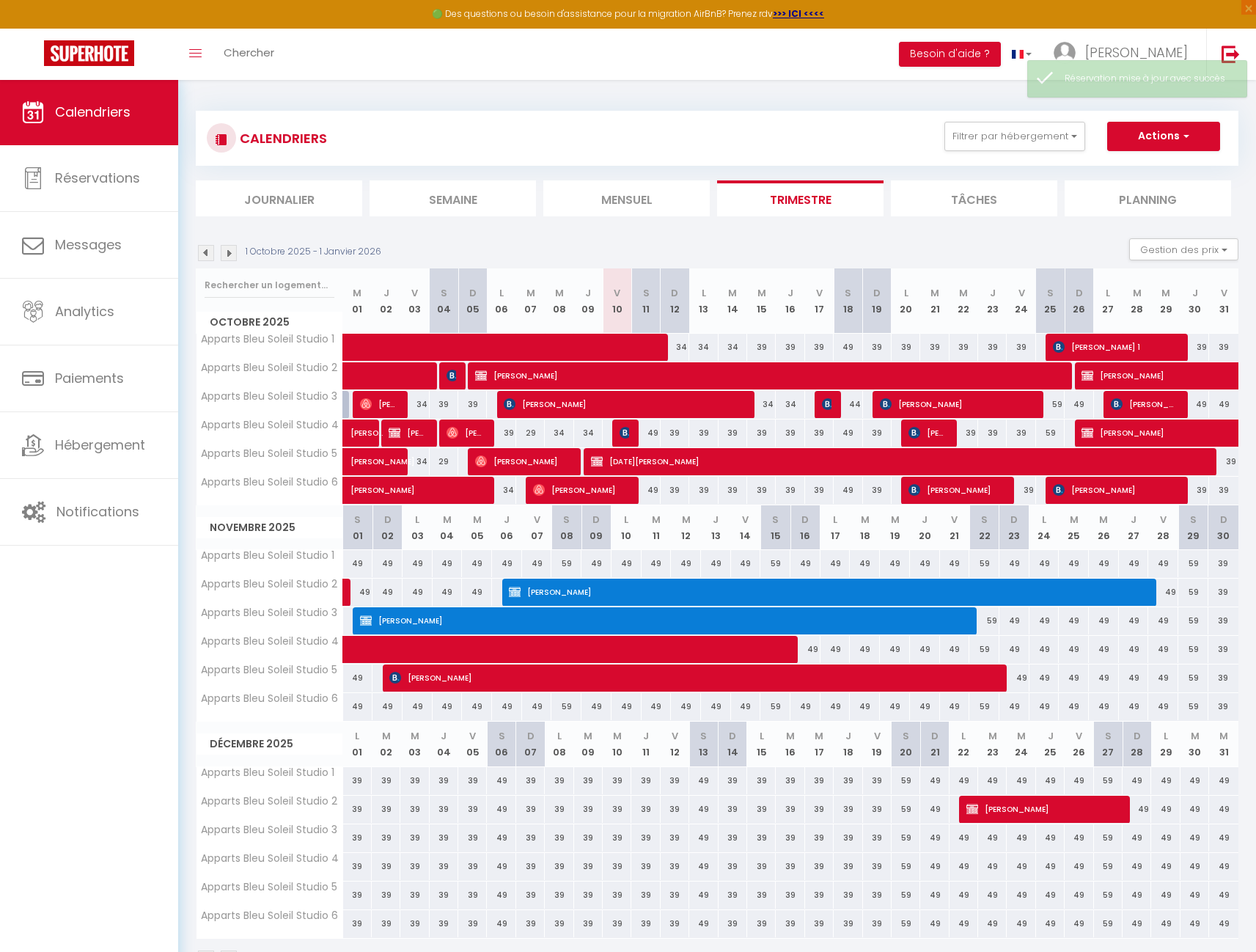
click at [226, 247] on img at bounding box center [229, 253] width 17 height 17
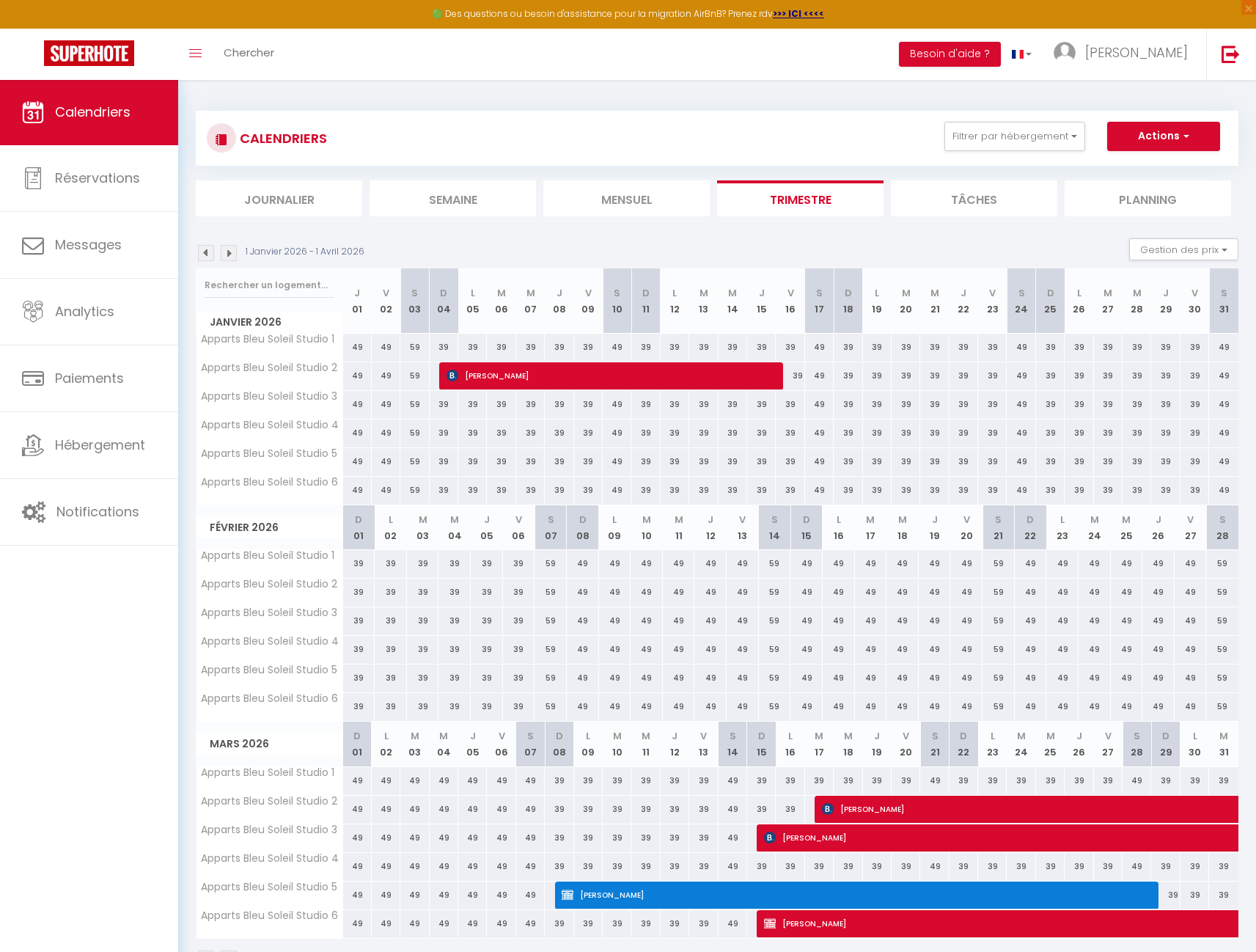
click at [706, 888] on span "[PERSON_NAME]" at bounding box center [853, 895] width 582 height 28
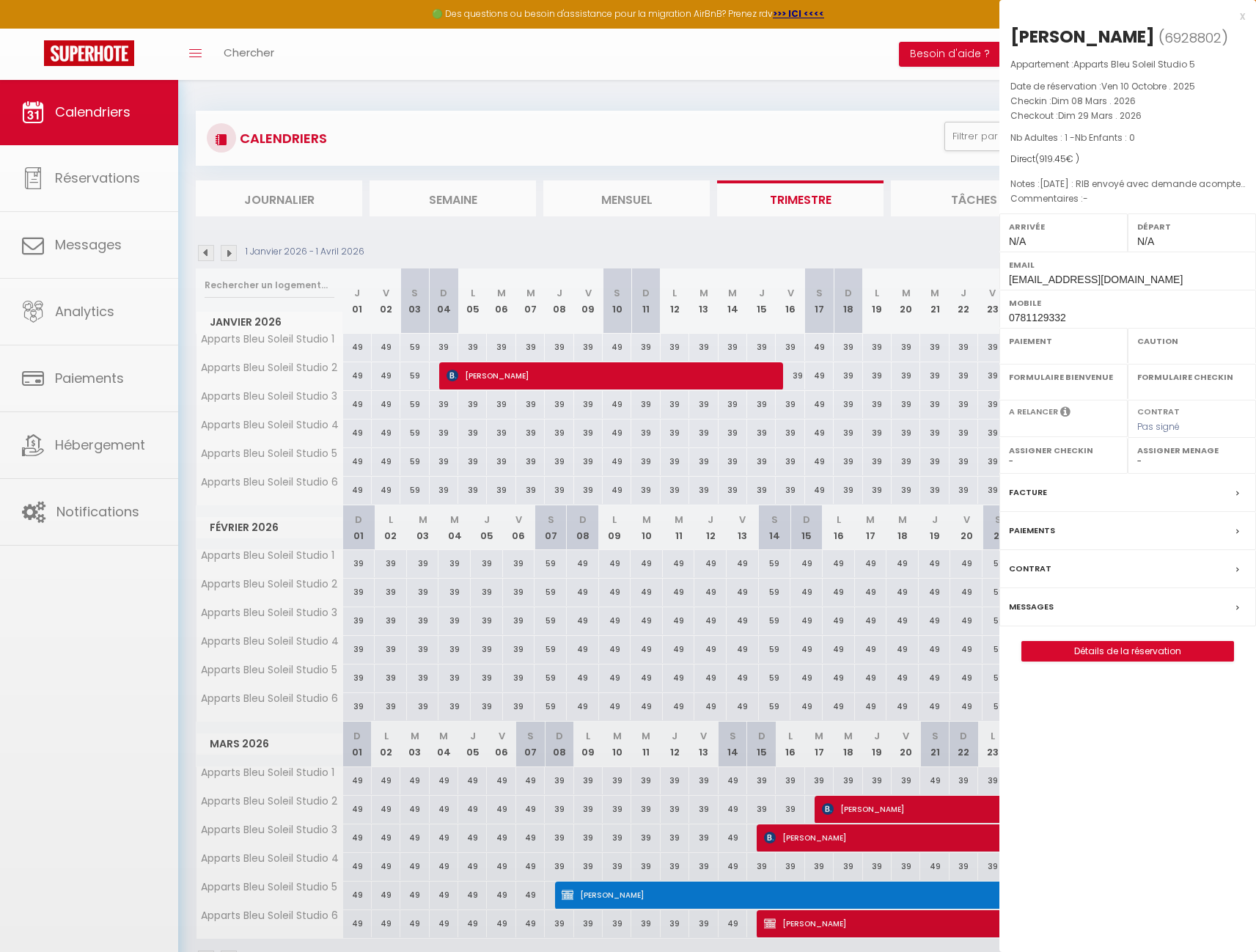
select select "OK"
select select "KO"
select select "0"
select select "1"
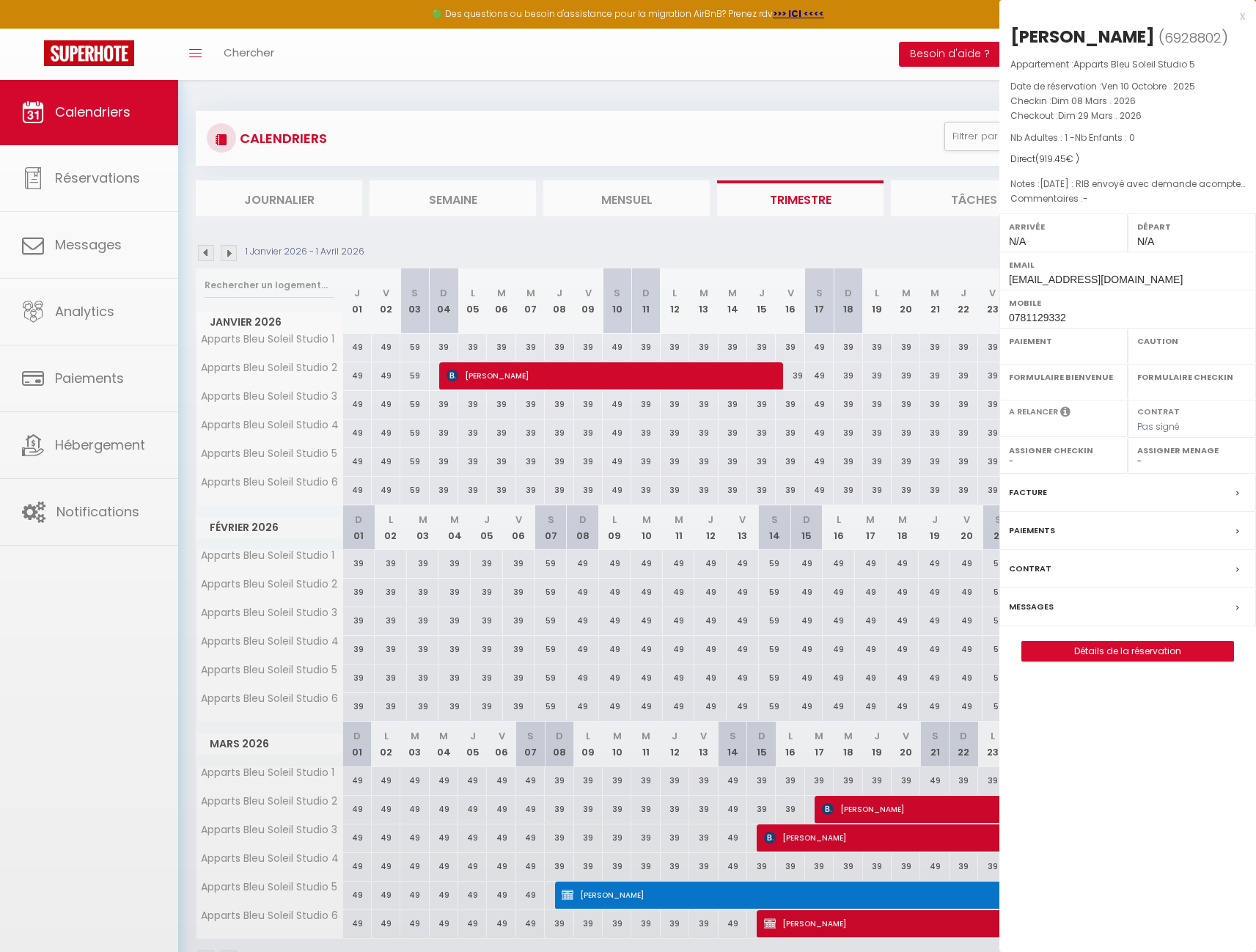
select select
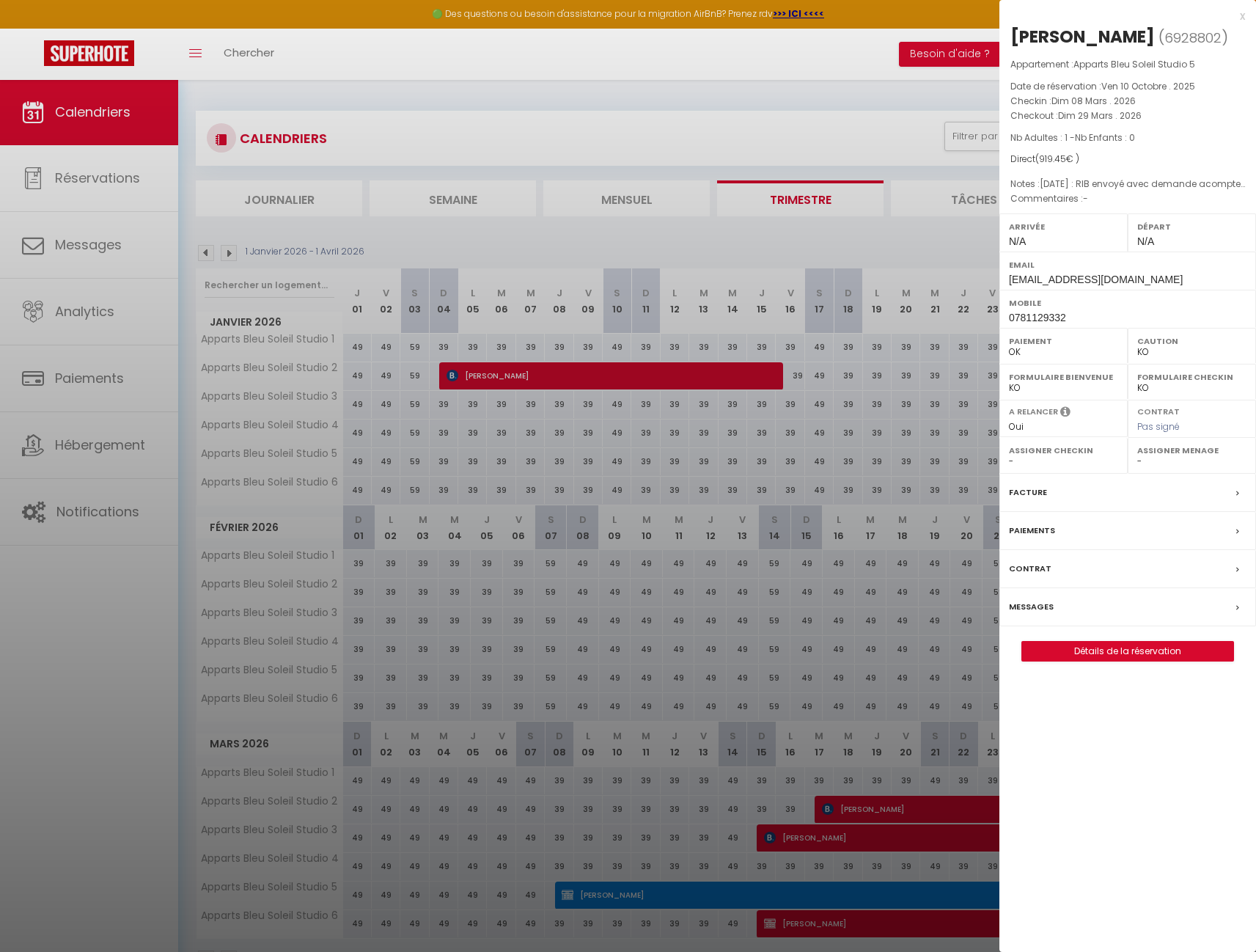
click at [1044, 538] on label "Paiements" at bounding box center [1032, 531] width 46 height 16
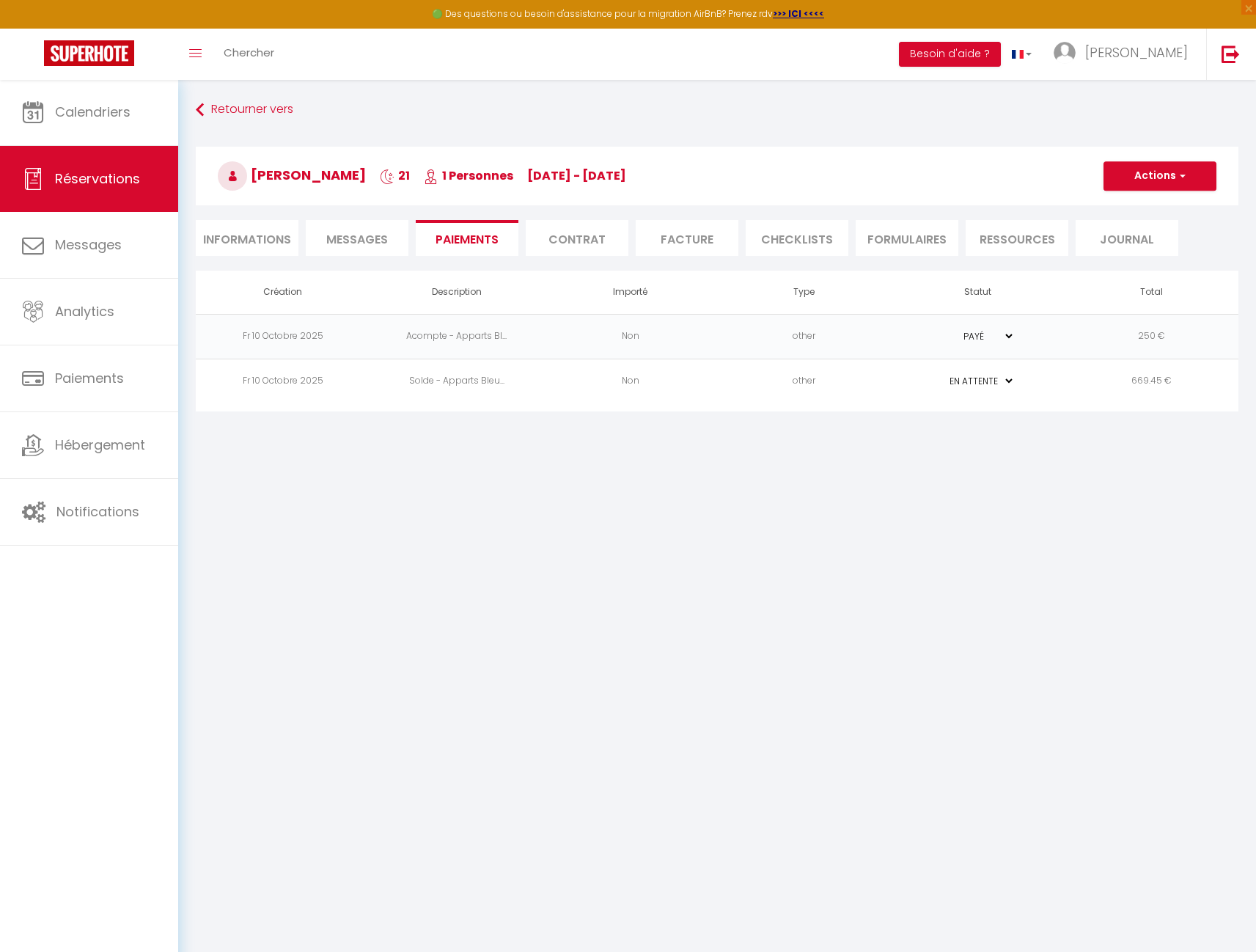
click at [354, 234] on span "Messages" at bounding box center [357, 240] width 62 height 17
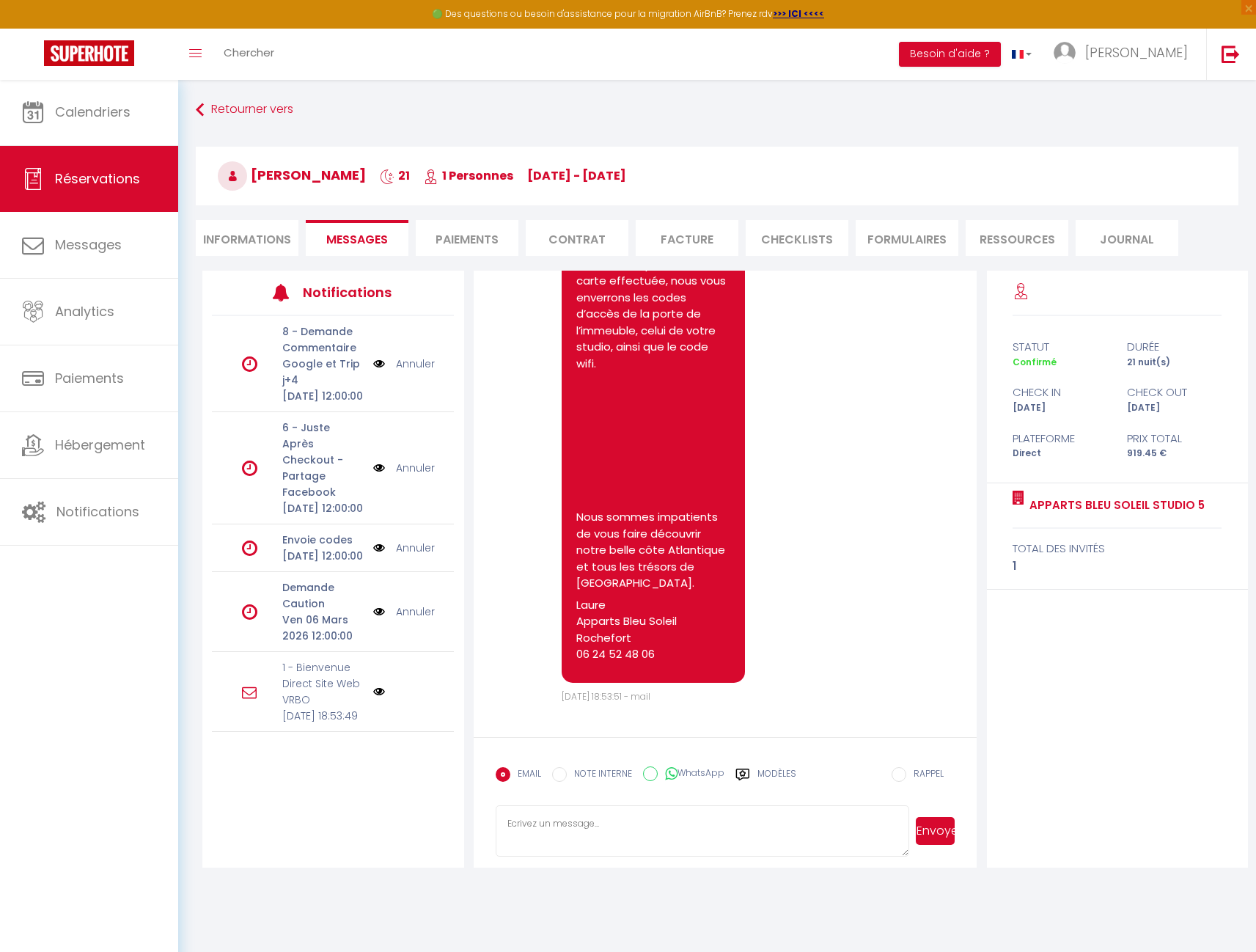
scroll to position [1240, 0]
click at [264, 237] on li "Informations" at bounding box center [247, 237] width 102 height 36
select select
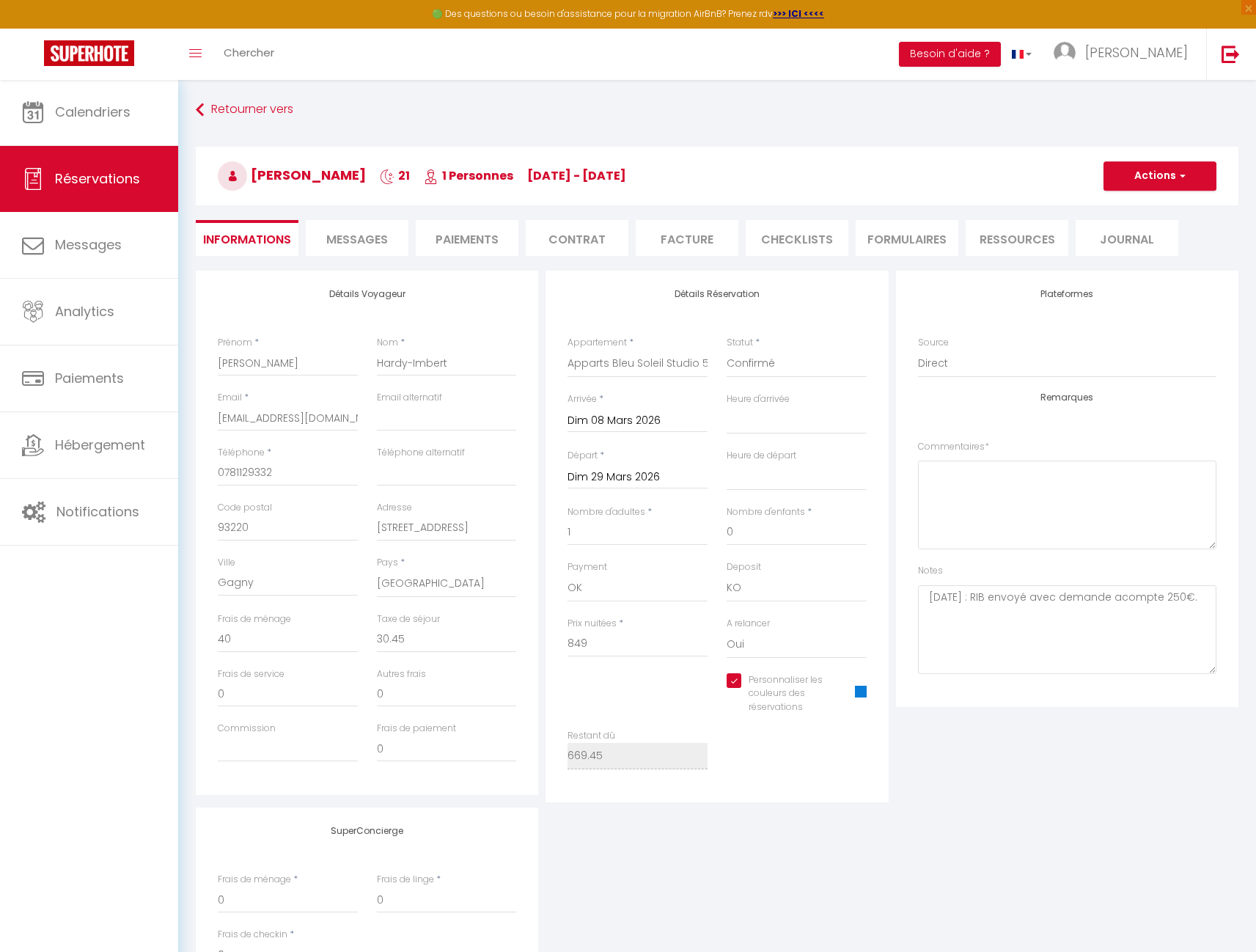
click at [464, 239] on li "Paiements" at bounding box center [467, 237] width 102 height 36
select select
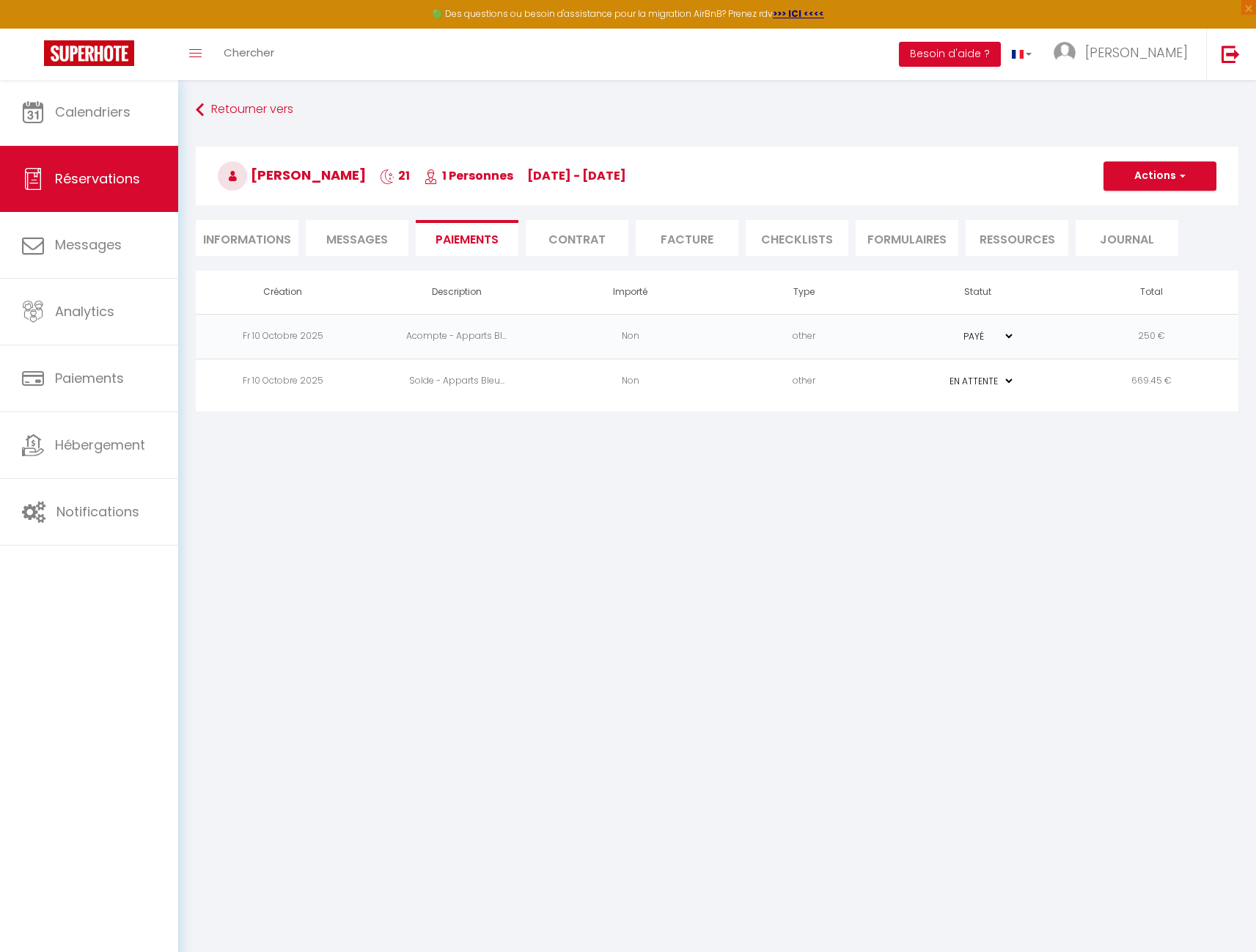
drag, startPoint x: 250, startPoint y: 230, endPoint x: 175, endPoint y: 189, distance: 85.5
click at [250, 230] on li "Informations" at bounding box center [247, 237] width 102 height 36
select select
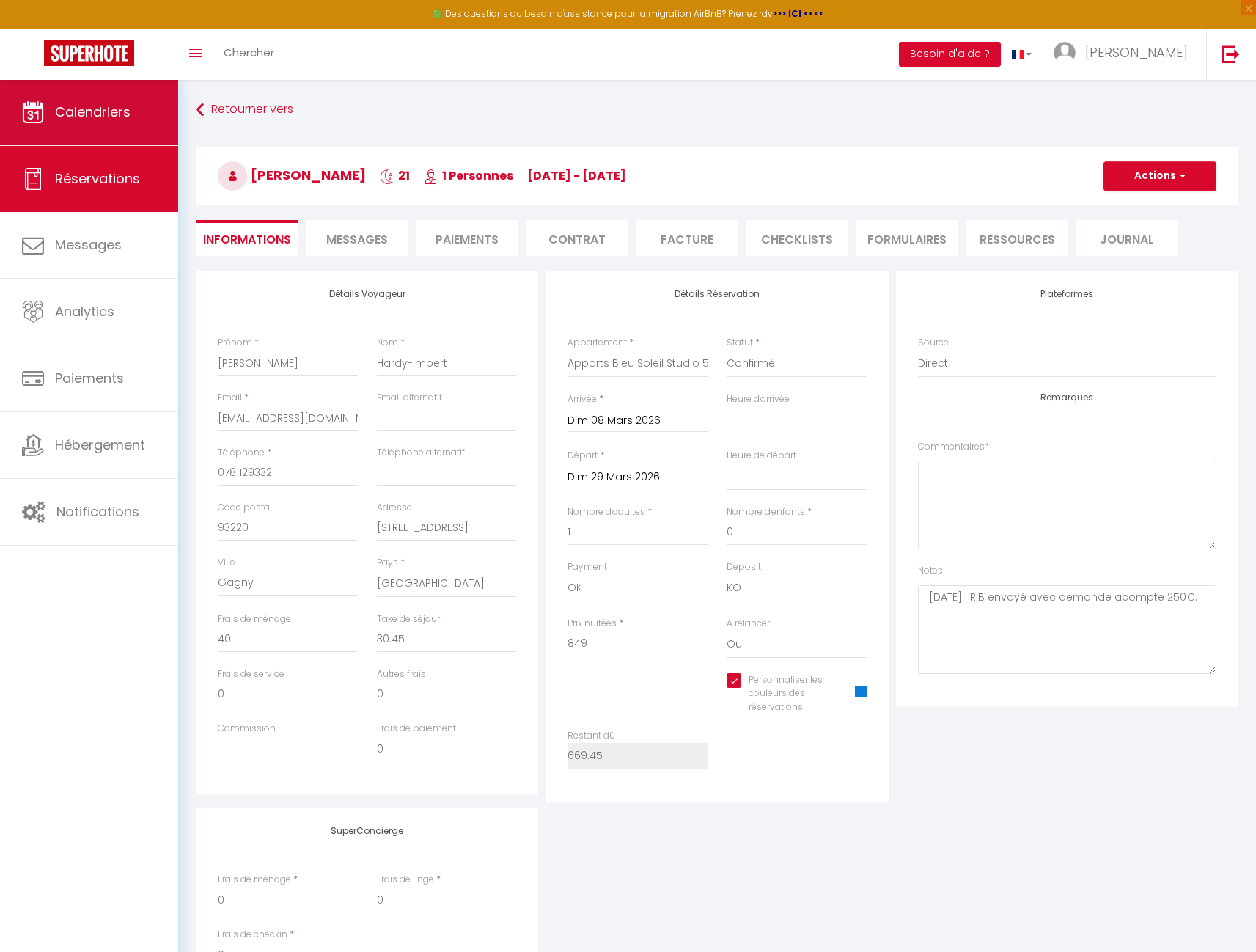
click at [107, 113] on span "Calendriers" at bounding box center [93, 112] width 75 height 18
